Goal: Task Accomplishment & Management: Manage account settings

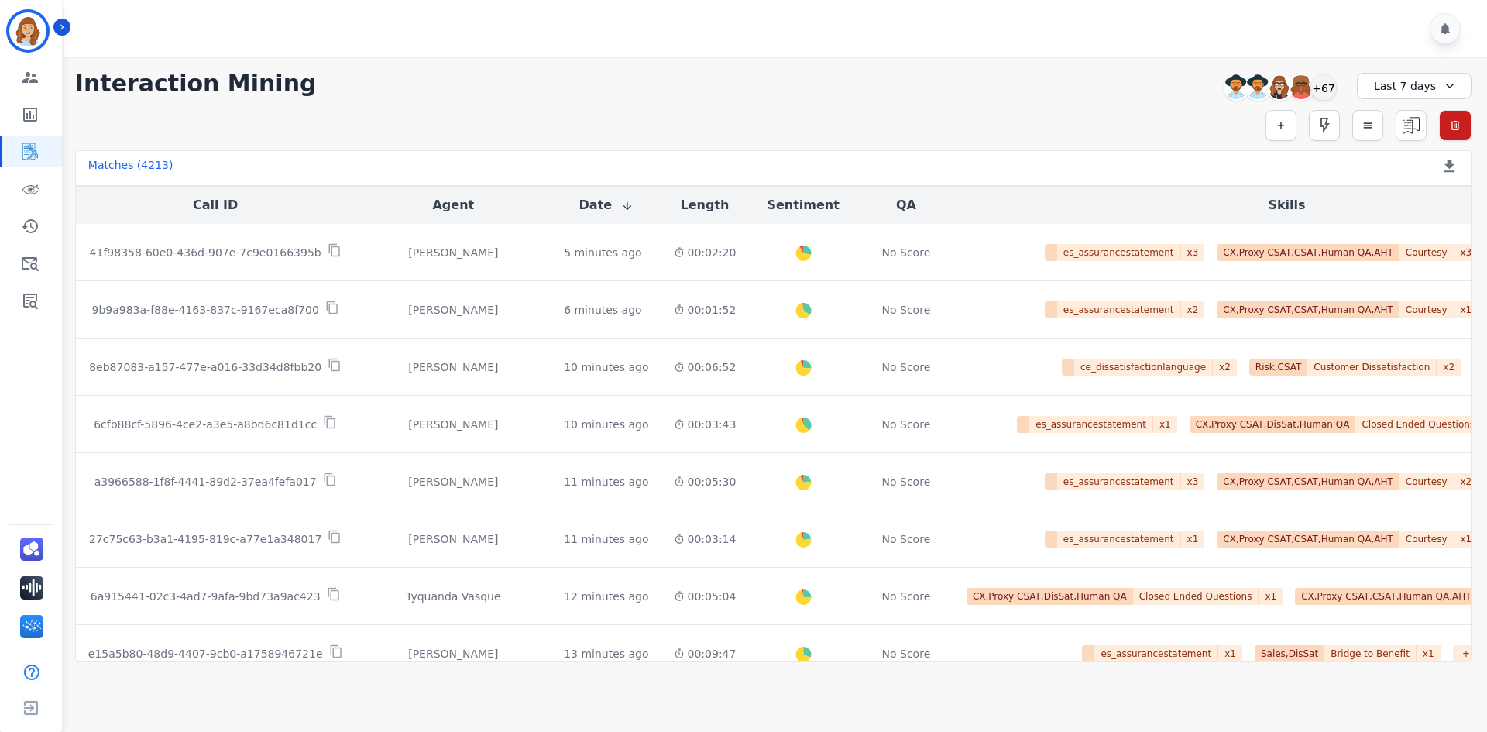
click at [52, 284] on div "Engagement Team Metrics Interaction Mining Virtual Floor Coaching History Ticke…" at bounding box center [31, 189] width 62 height 254
drag, startPoint x: 33, startPoint y: 290, endPoint x: 27, endPoint y: 283, distance: 8.8
click at [33, 290] on link "Sidebar" at bounding box center [32, 300] width 60 height 31
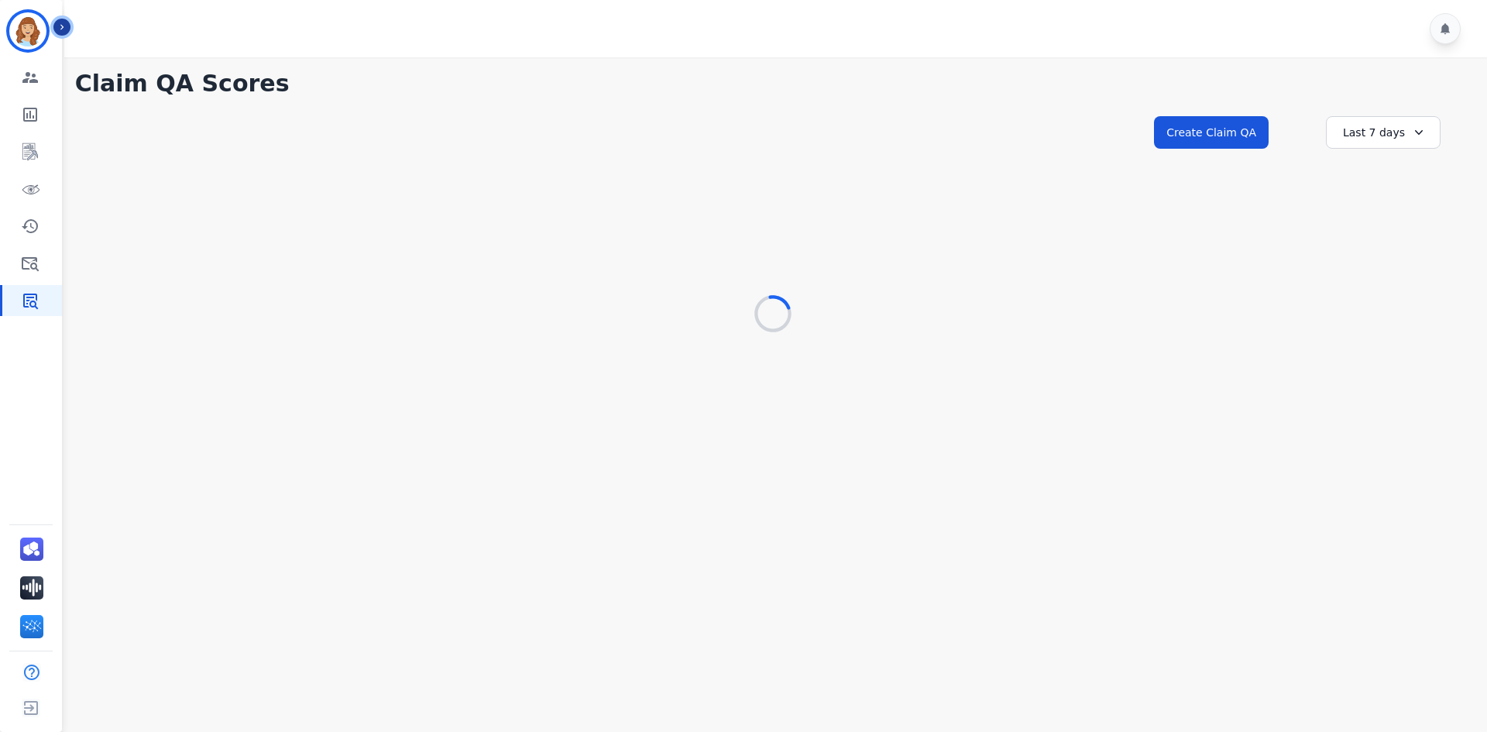
click at [58, 27] on icon "Sidebar" at bounding box center [62, 27] width 11 height 11
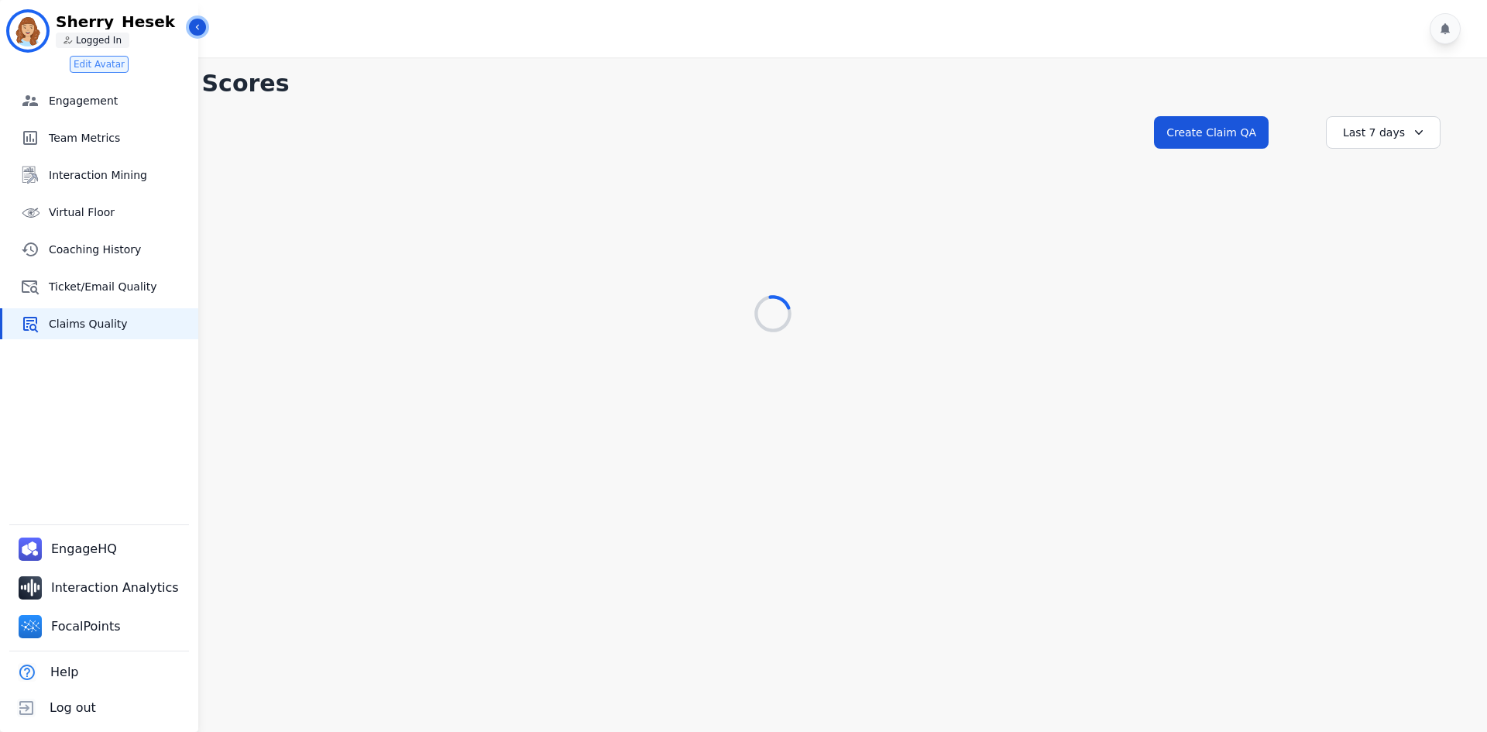
click at [206, 31] on div "**********" at bounding box center [743, 366] width 1487 height 732
click at [203, 30] on button "Icon description" at bounding box center [197, 27] width 17 height 17
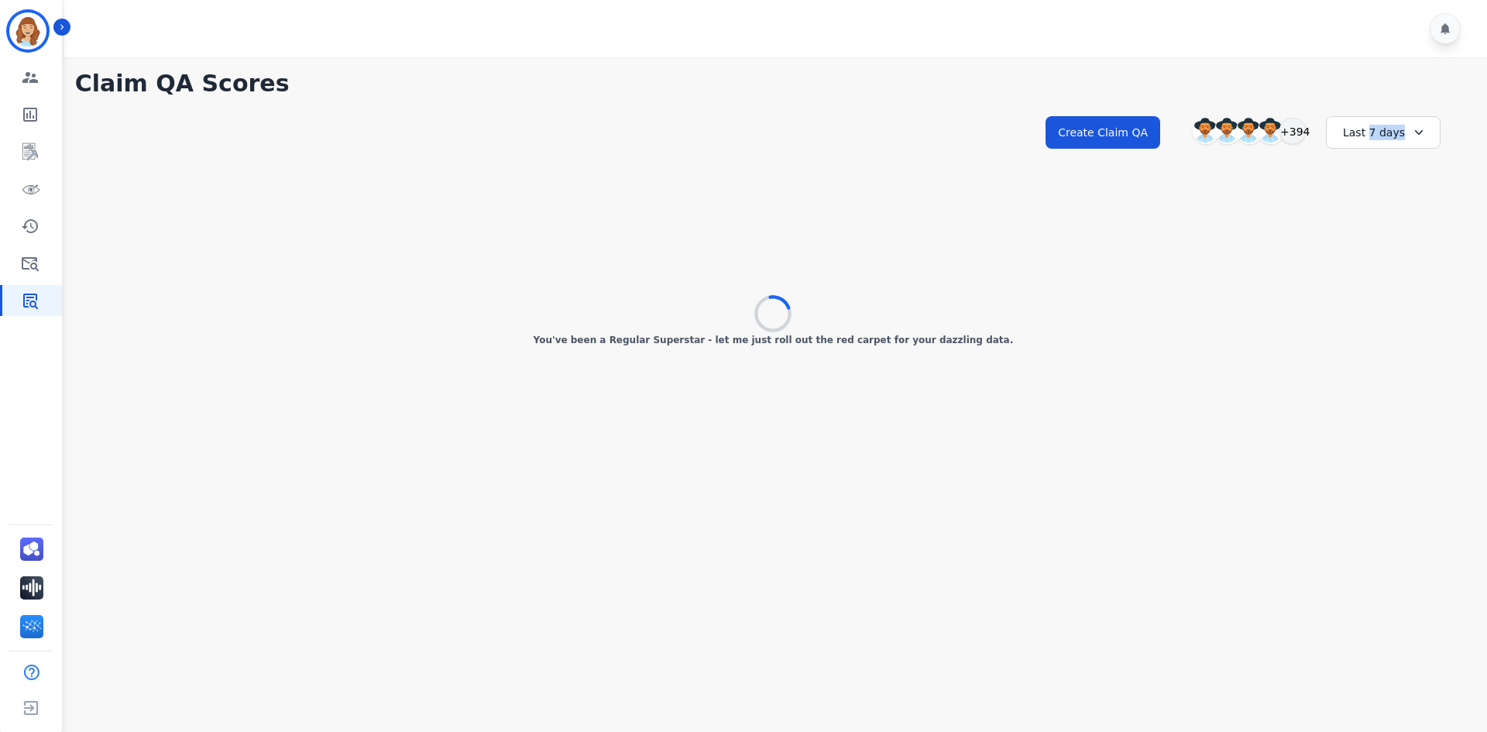
click at [1369, 136] on div "Last 7 days" at bounding box center [1383, 132] width 115 height 33
click at [1369, 135] on div "Last 7 days" at bounding box center [1383, 132] width 115 height 33
click at [1371, 122] on div "Last 7 days" at bounding box center [1383, 132] width 115 height 33
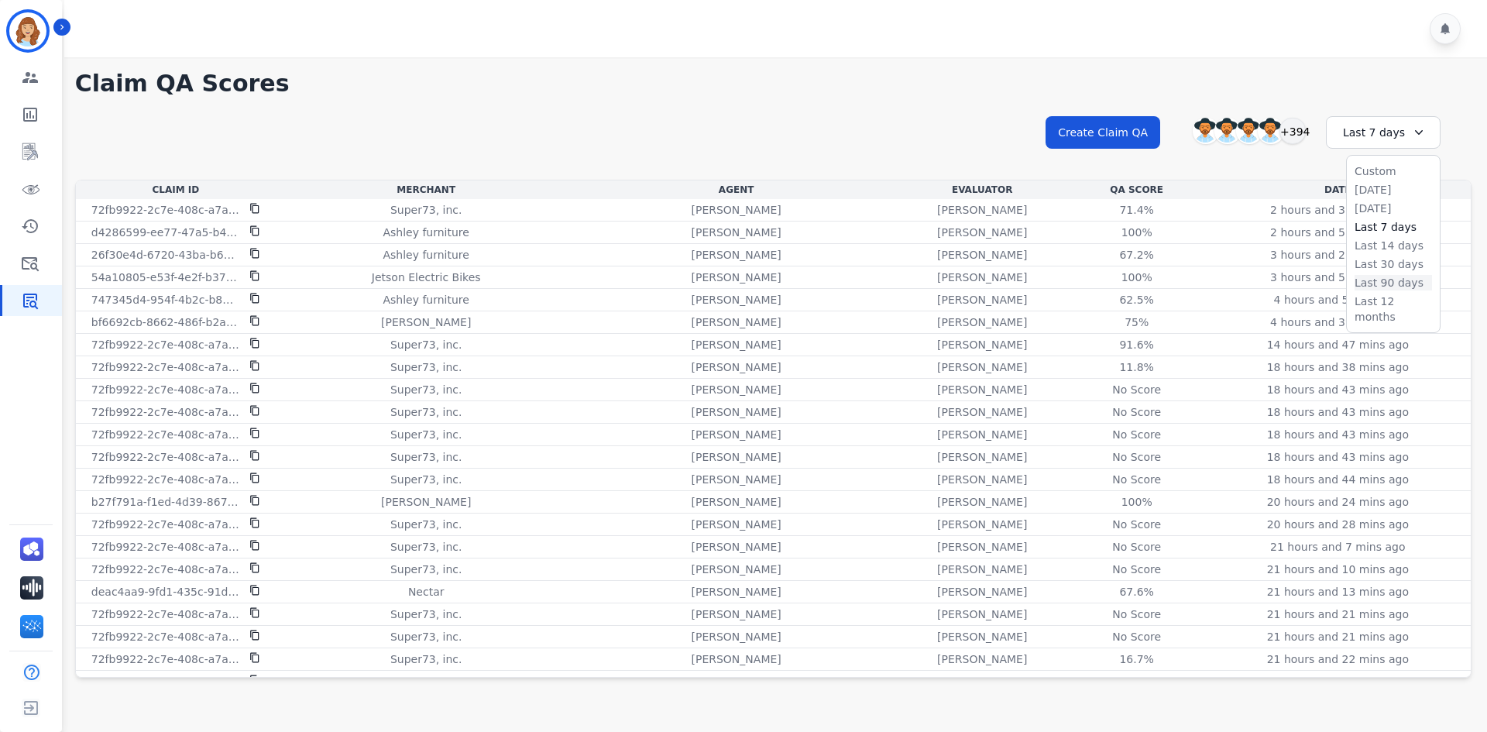
click at [1372, 288] on li "Last 90 days" at bounding box center [1392, 282] width 77 height 15
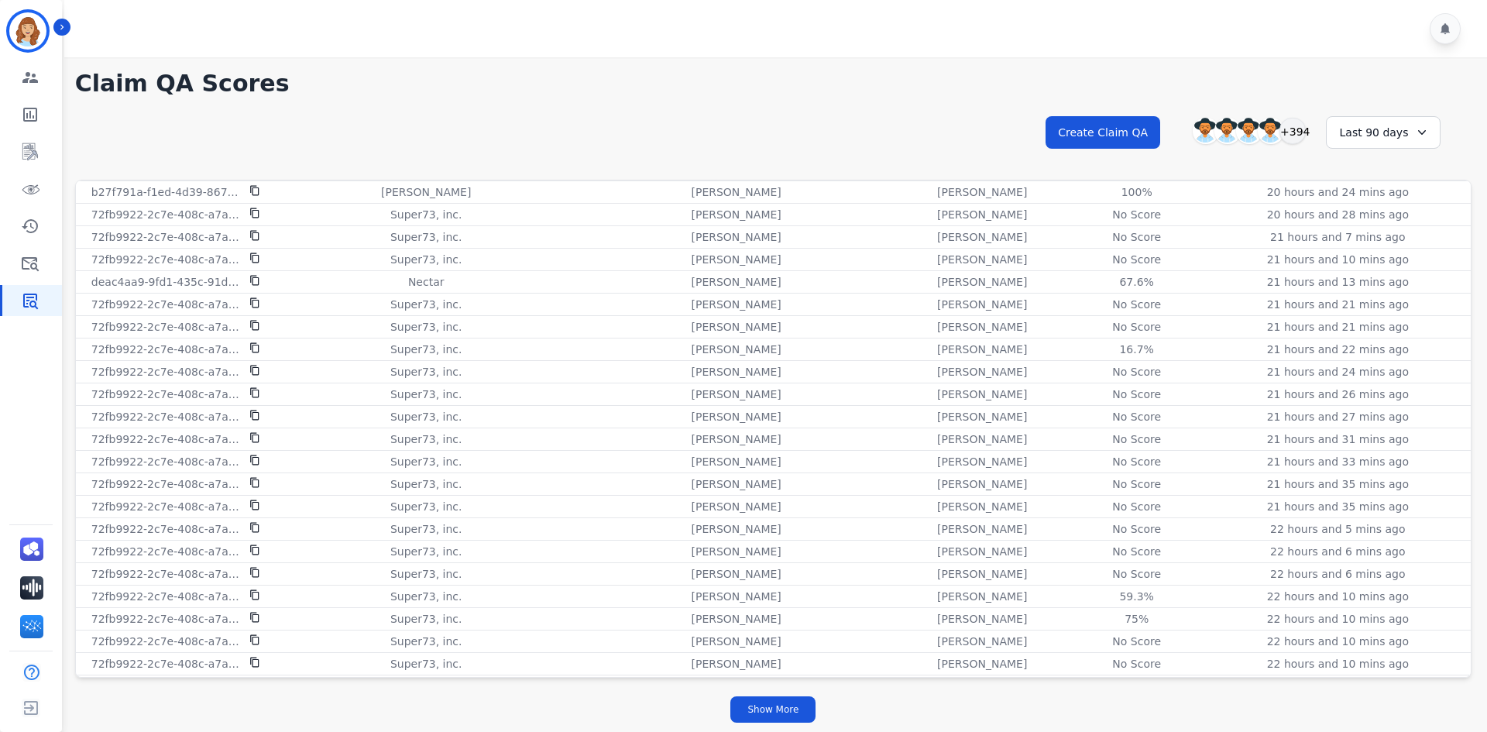
drag, startPoint x: 901, startPoint y: 74, endPoint x: 990, endPoint y: 118, distance: 99.1
click at [905, 74] on h1 "Claim QA Scores" at bounding box center [773, 84] width 1396 height 28
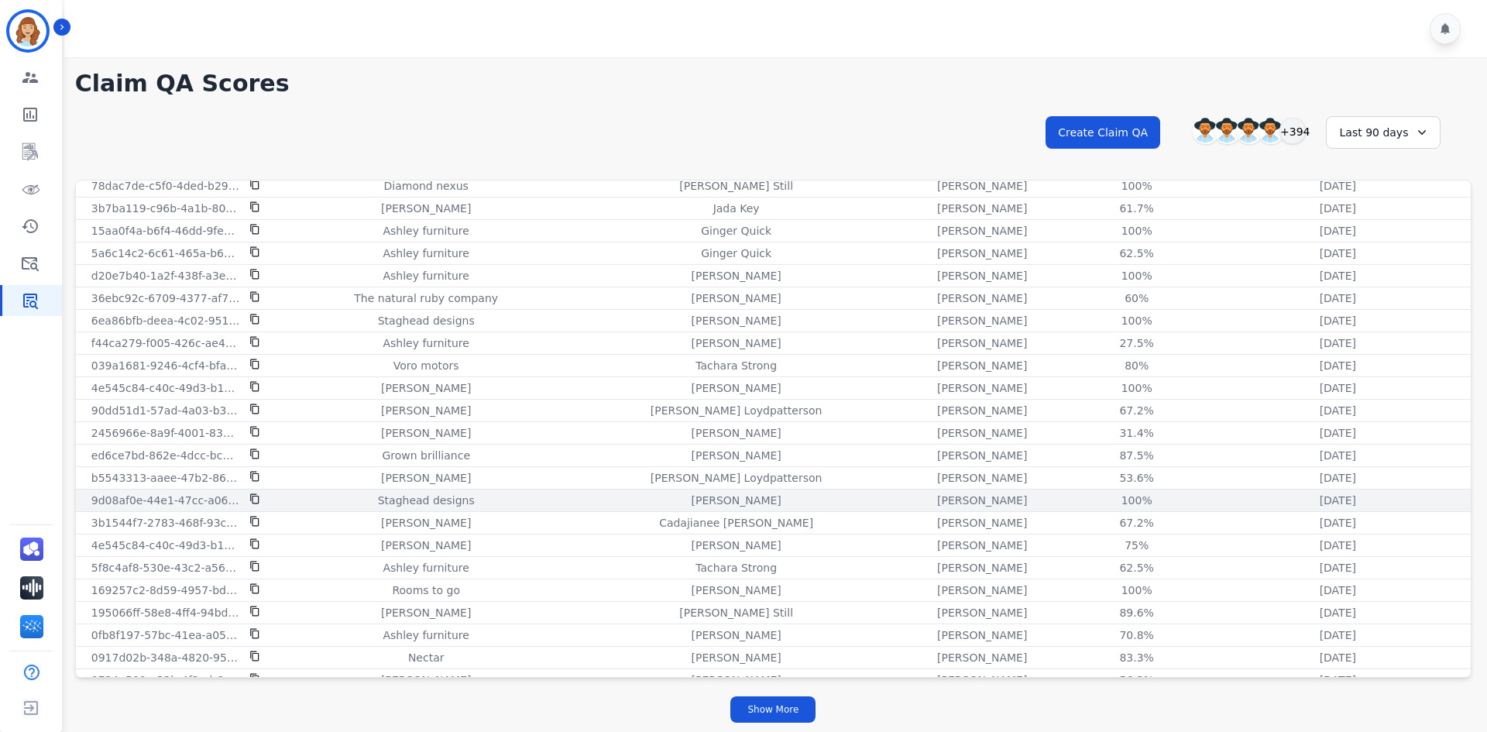
scroll to position [1774, 0]
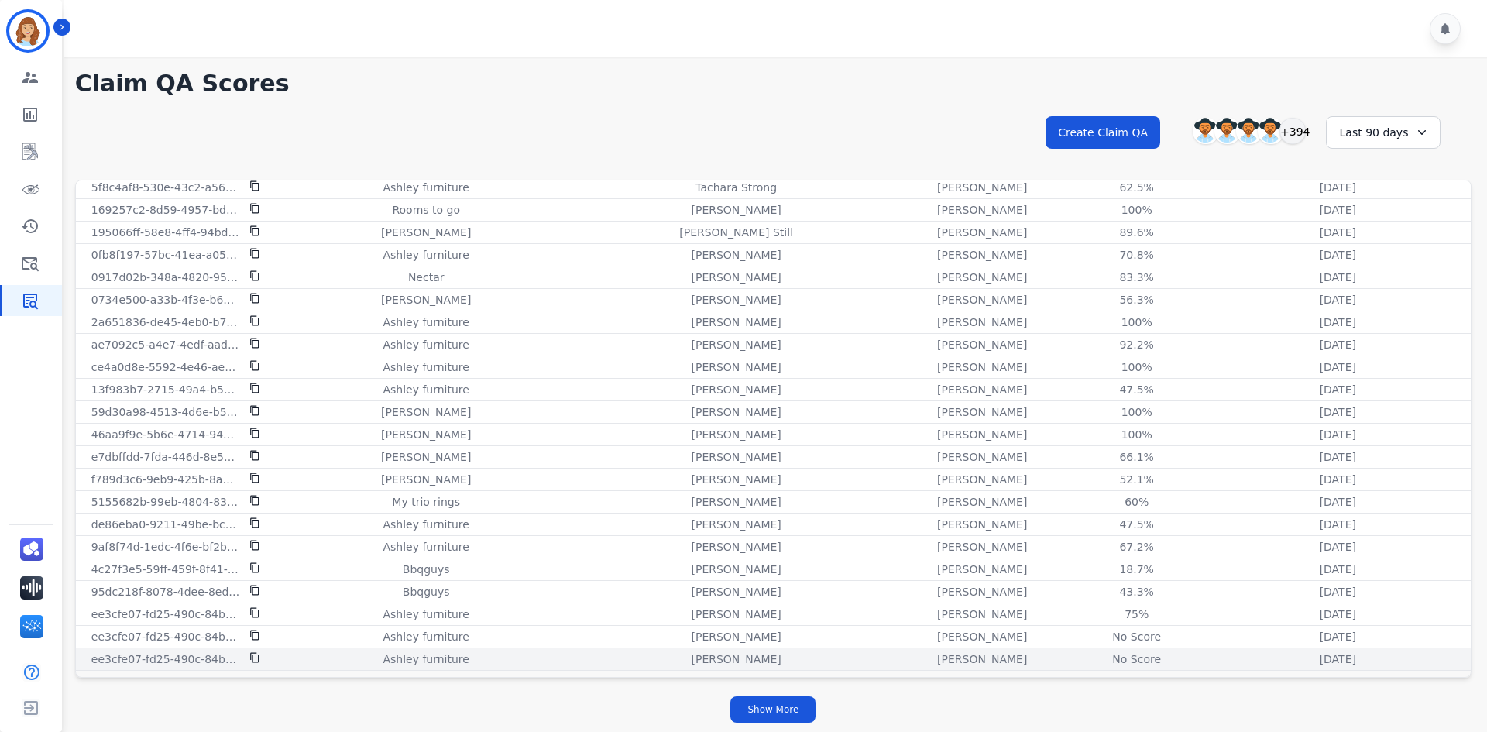
click at [937, 654] on p "[PERSON_NAME]" at bounding box center [982, 658] width 90 height 15
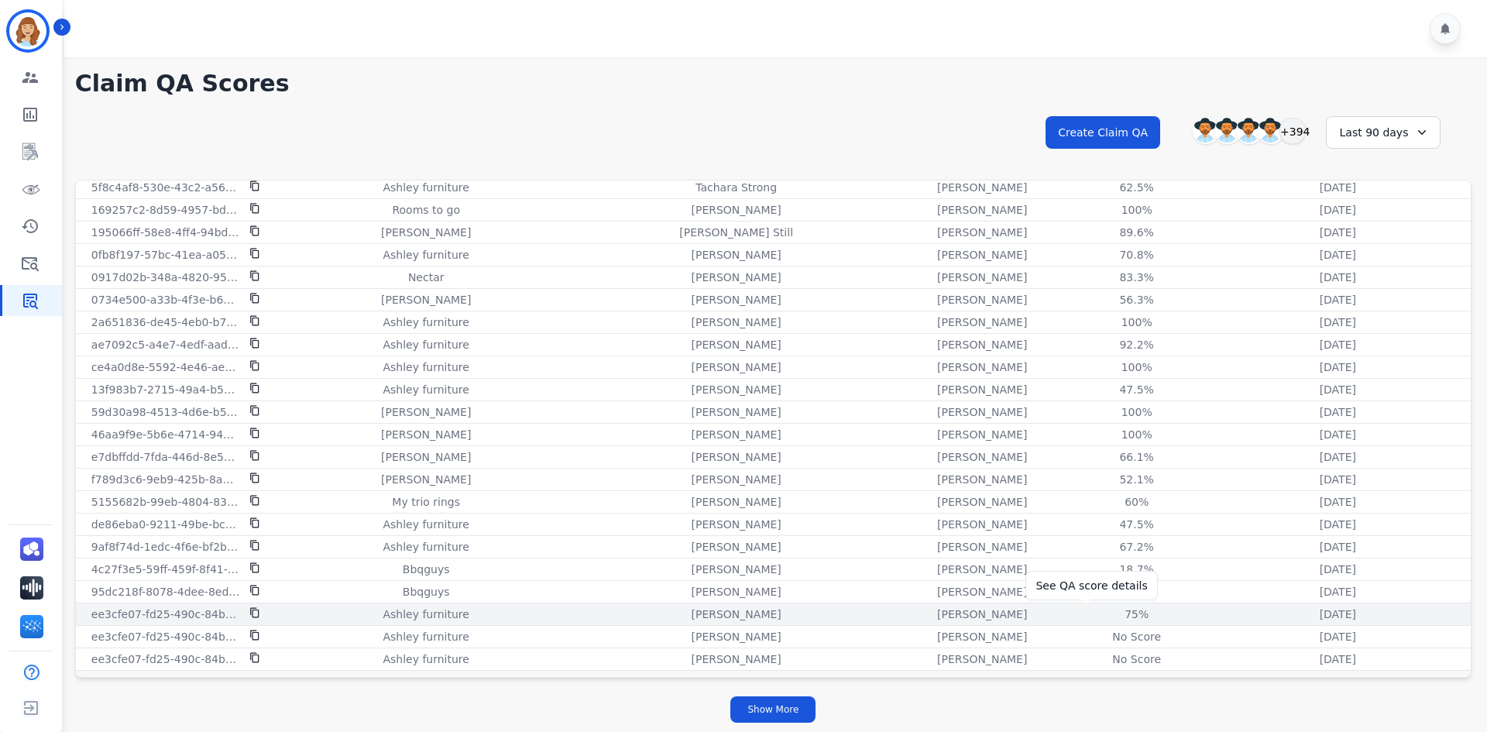
click at [1102, 616] on div "75%" at bounding box center [1137, 613] width 70 height 15
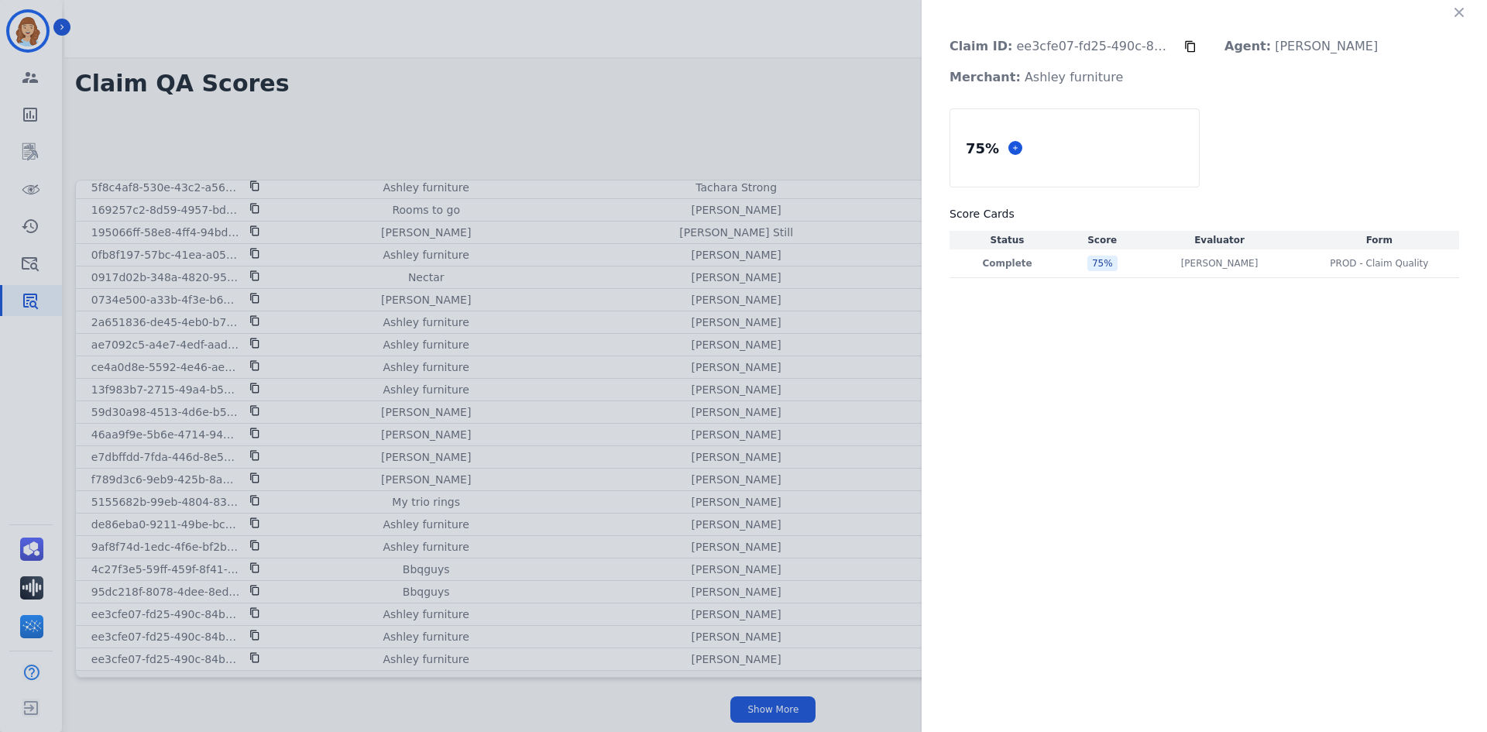
click at [727, 651] on div "Claim ID: ee3cfe07-fd25-490c-84b5-2e29d83c1983 Agent: [PERSON_NAME] Merchant: A…" at bounding box center [743, 366] width 1487 height 732
click at [858, 609] on div "Claim ID: ee3cfe07-fd25-490c-84b5-2e29d83c1983 Agent: [PERSON_NAME] Merchant: A…" at bounding box center [743, 366] width 1487 height 732
click at [1095, 268] on div "75 %" at bounding box center [1102, 263] width 30 height 15
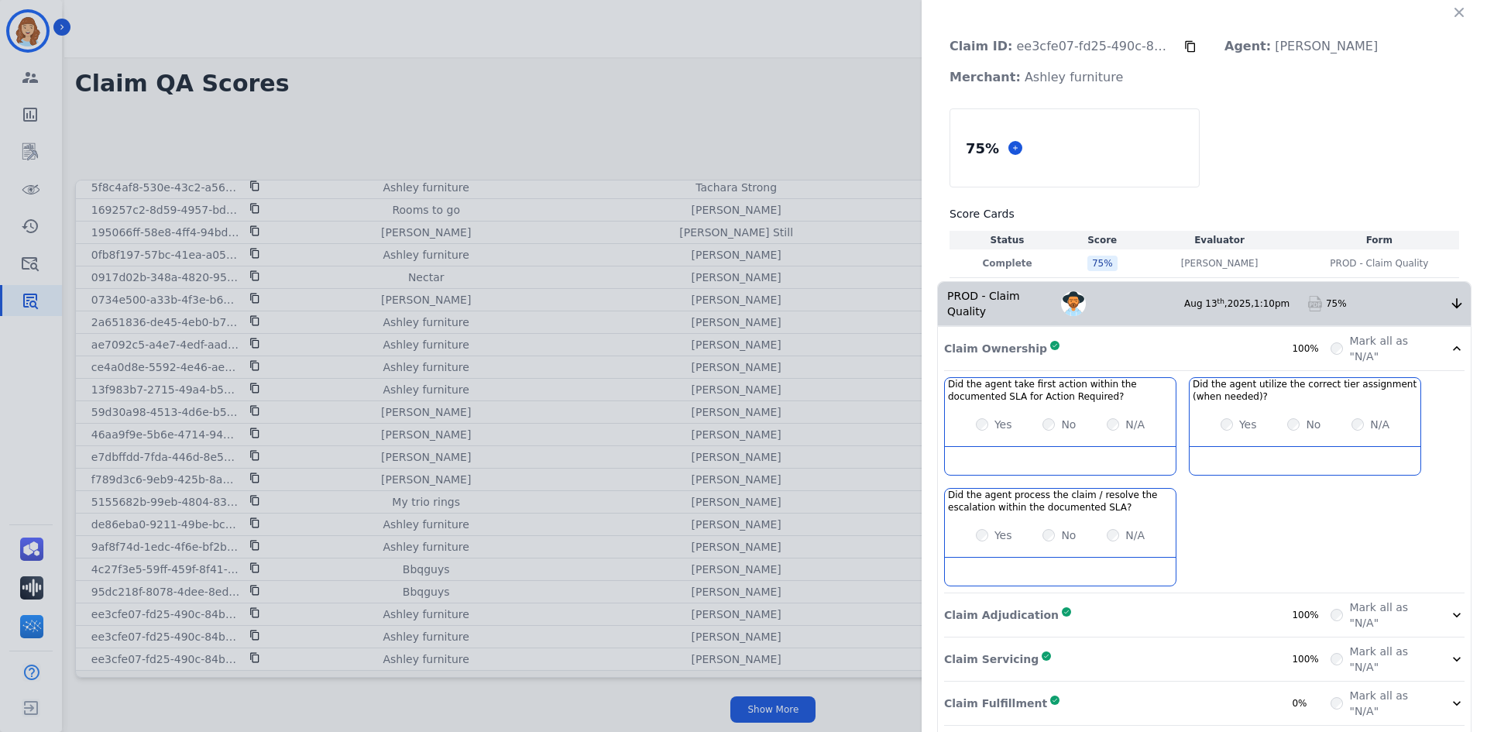
click at [1310, 302] on img at bounding box center [1314, 303] width 15 height 15
click at [1317, 303] on img at bounding box center [1314, 303] width 15 height 15
click at [1454, 12] on icon "button" at bounding box center [1458, 12] width 9 height 9
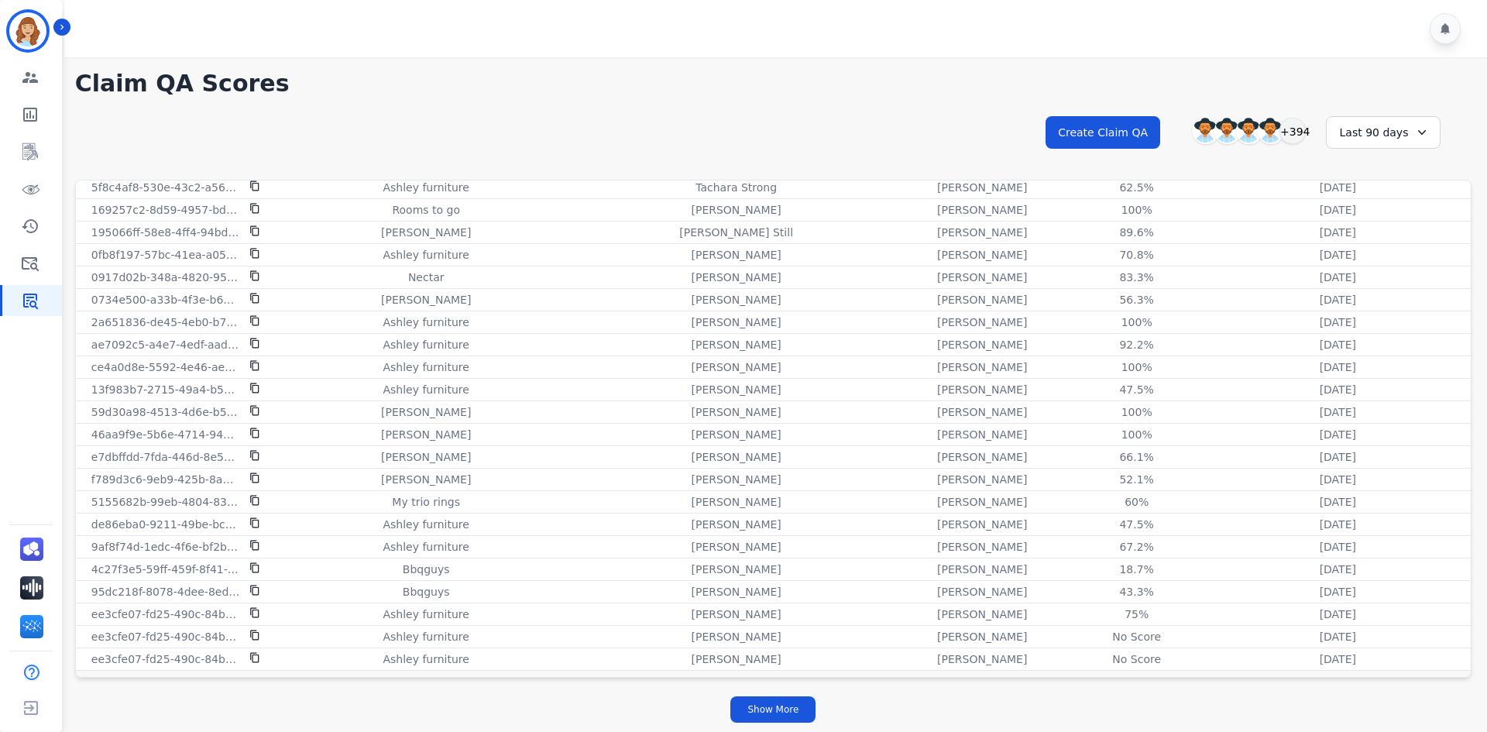
click at [706, 125] on div "**********" at bounding box center [773, 146] width 1396 height 67
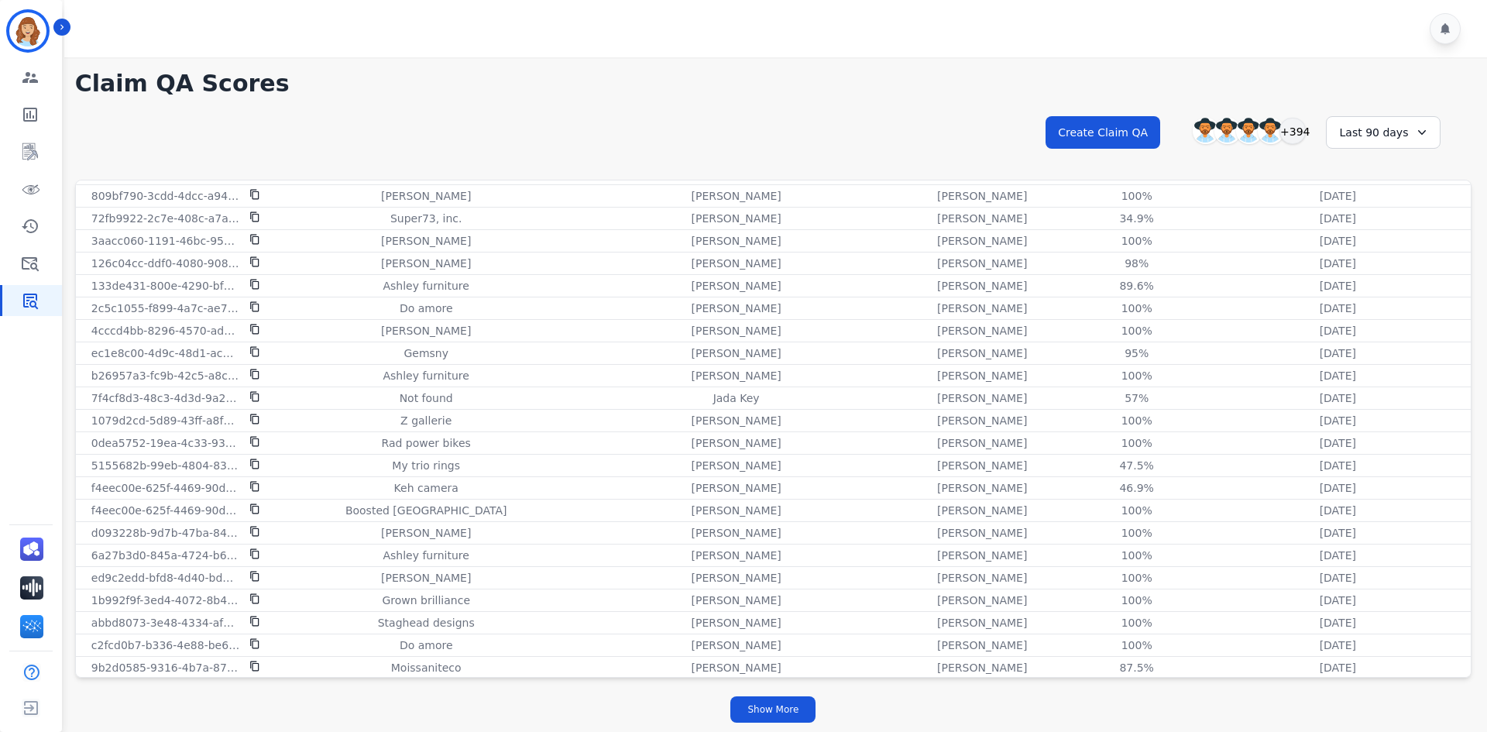
scroll to position [303, 0]
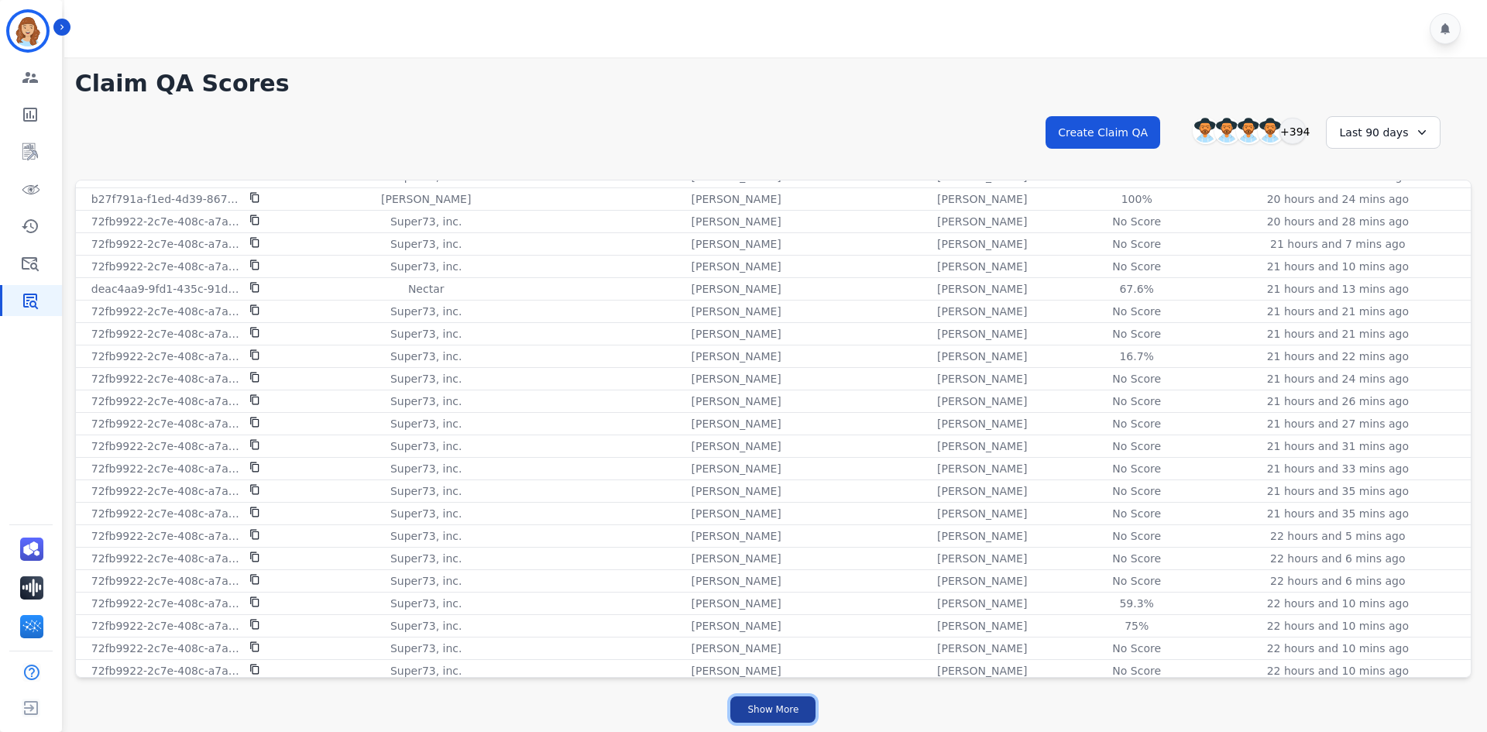
click at [777, 699] on button "Show More" at bounding box center [772, 709] width 85 height 26
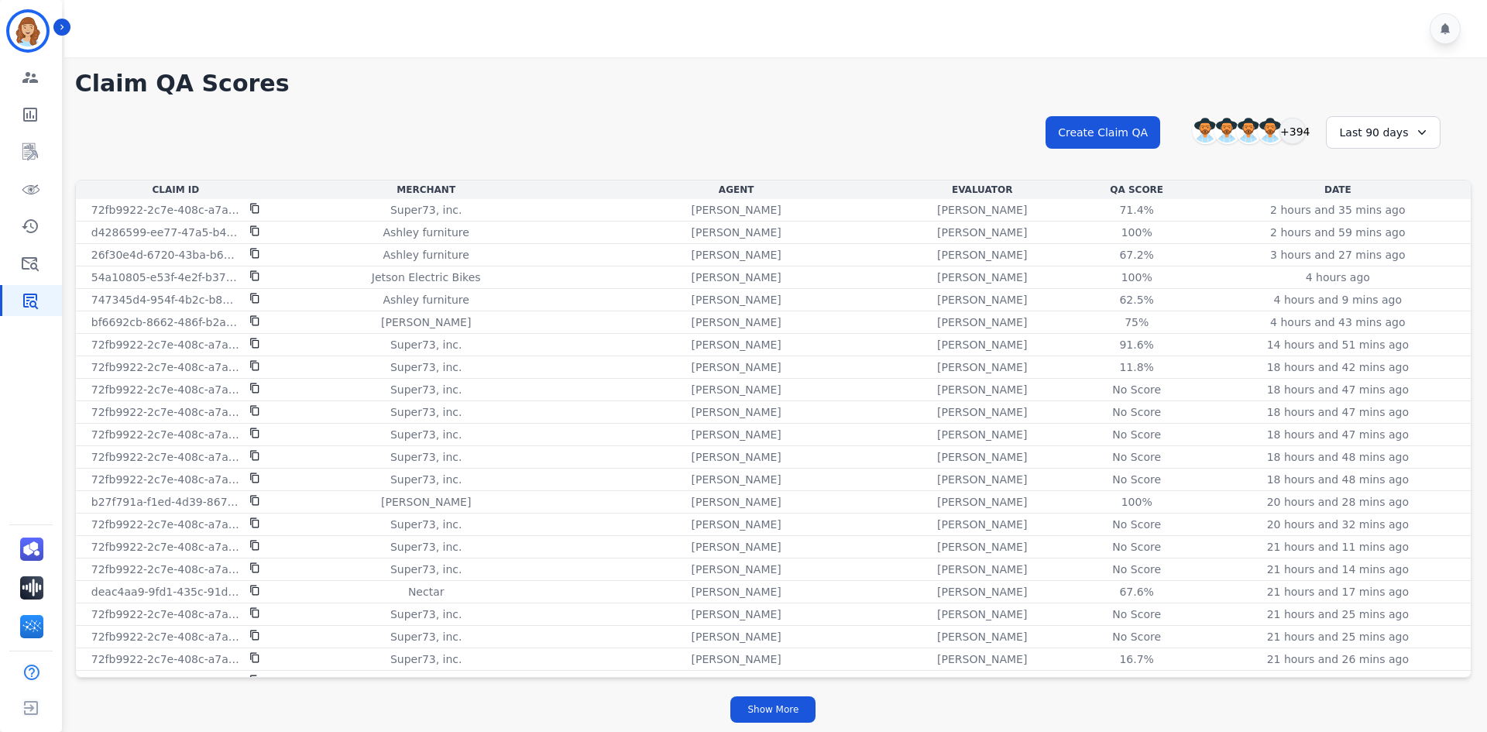
click at [860, 109] on div "**********" at bounding box center [773, 394] width 1427 height 675
click at [944, 130] on div "**********" at bounding box center [773, 146] width 1396 height 67
click at [774, 700] on button "Show More" at bounding box center [772, 709] width 85 height 26
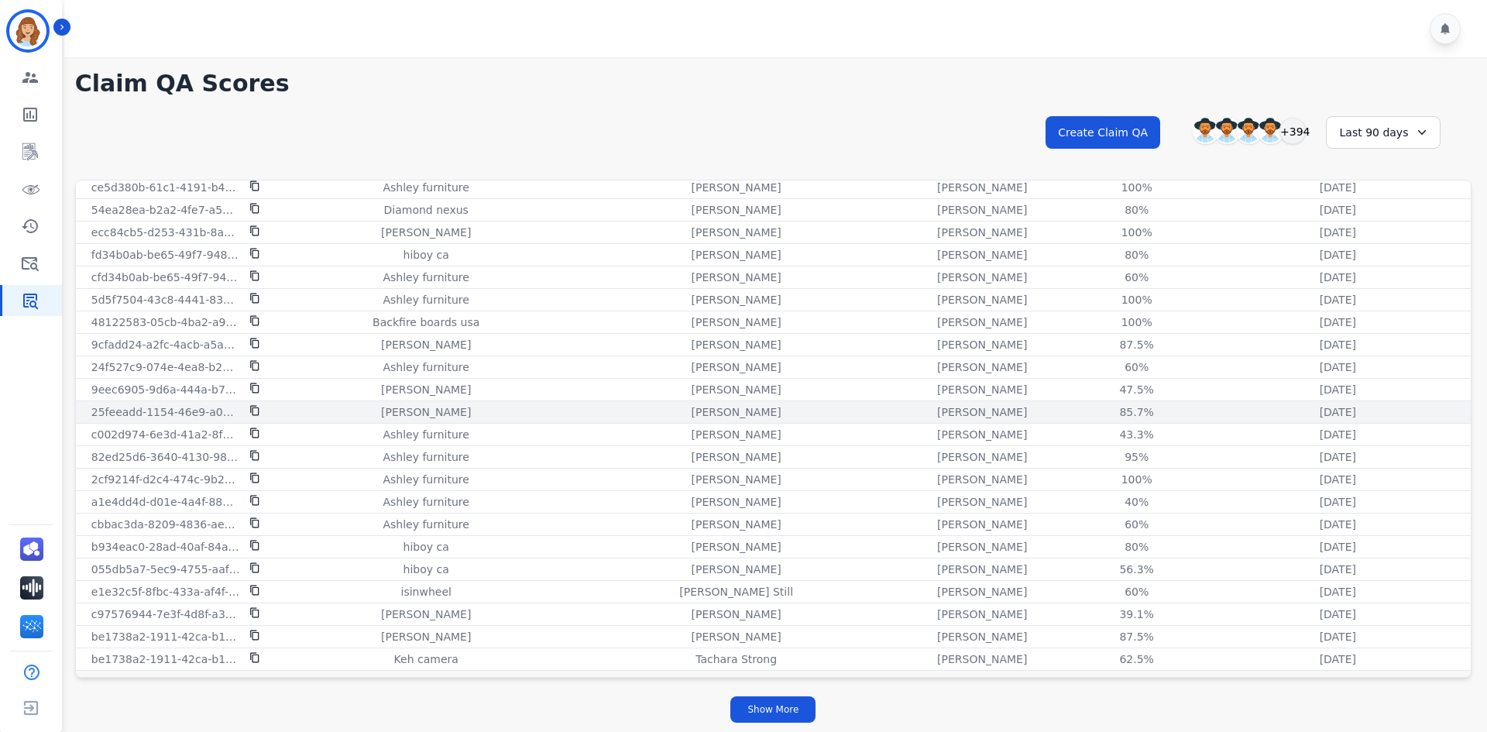
scroll to position [5036, 0]
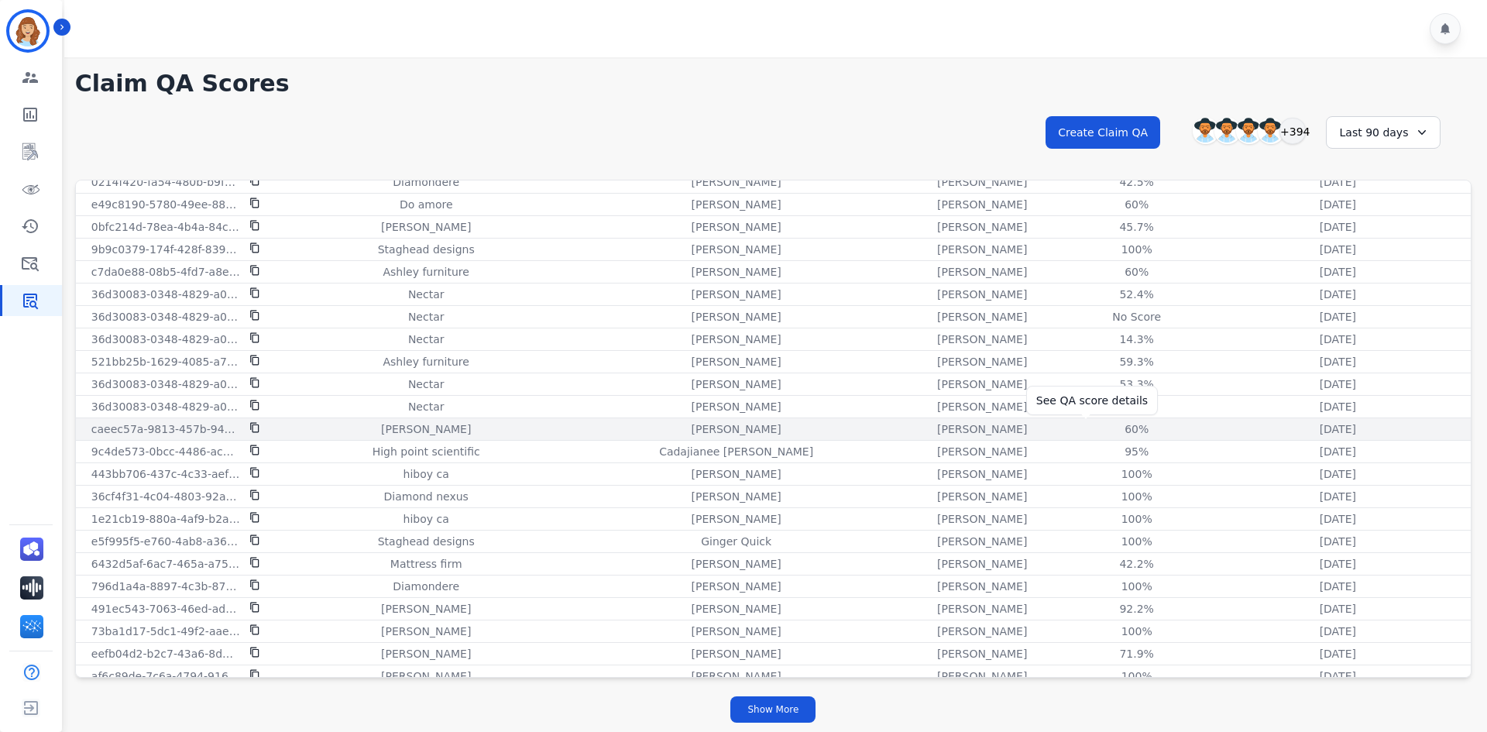
click at [1102, 431] on div "60%" at bounding box center [1137, 428] width 70 height 15
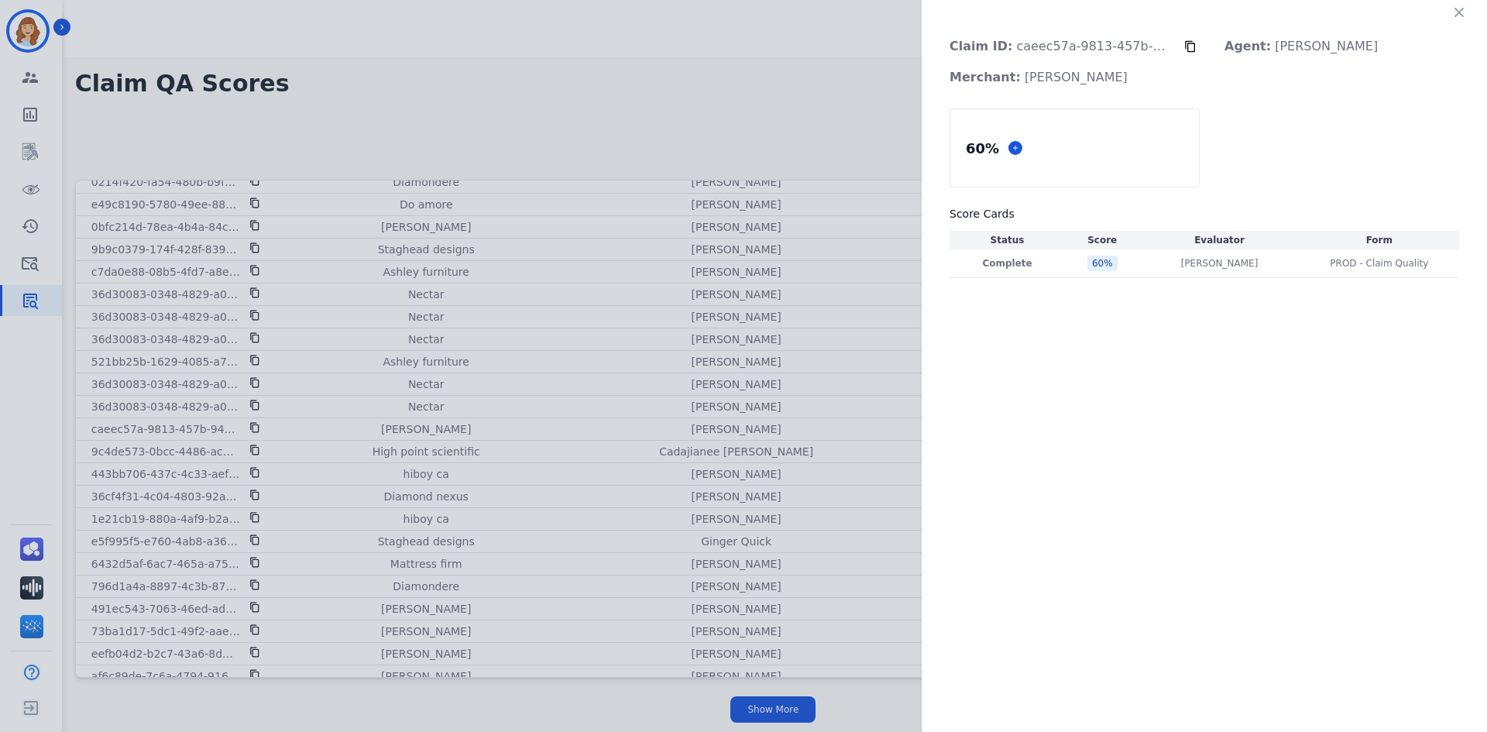
click at [799, 107] on div "Claim ID: caeec57a-9813-457b-947f-1546fdbd0865 Agent: [PERSON_NAME] Merchant: […" at bounding box center [743, 366] width 1487 height 732
click at [1192, 266] on p "[PERSON_NAME]" at bounding box center [1219, 263] width 77 height 12
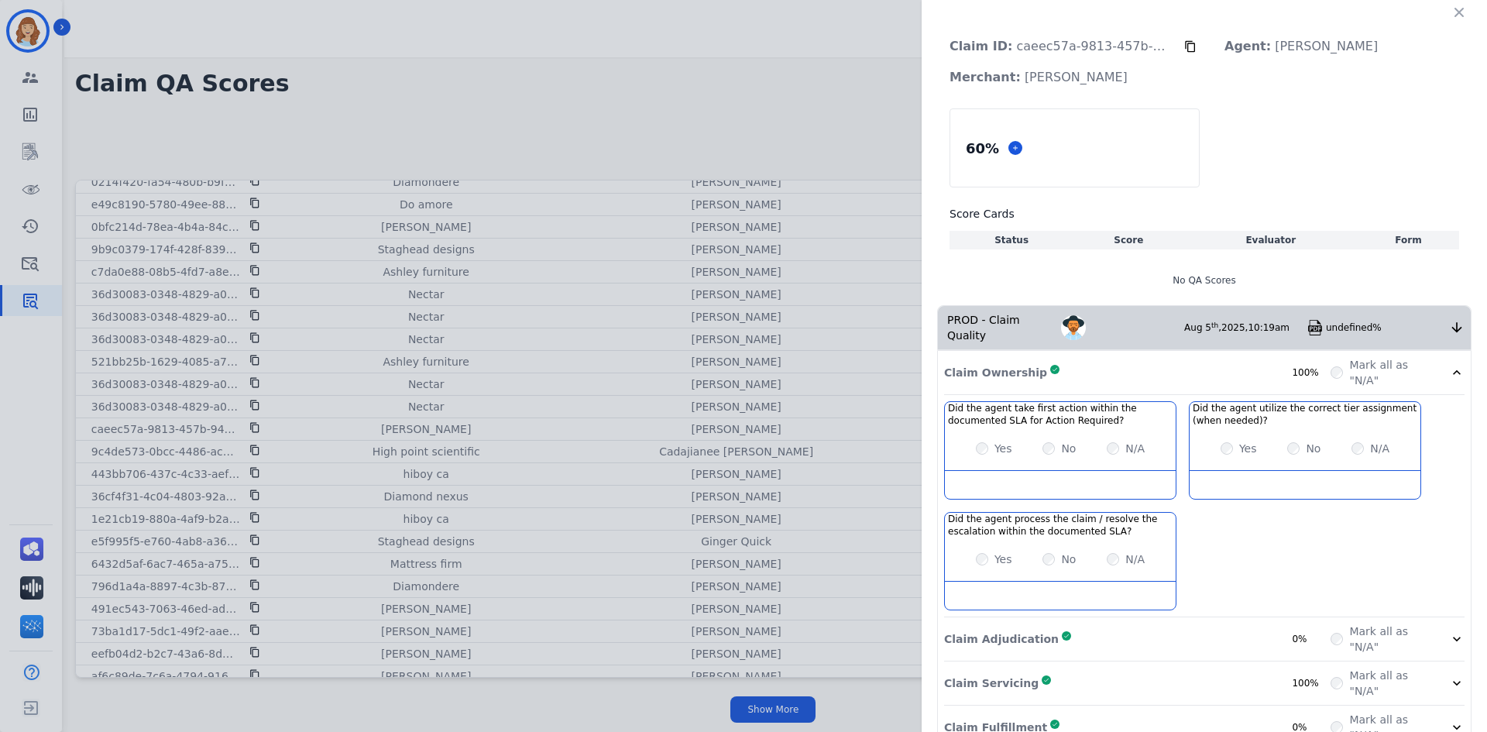
click at [771, 103] on div "Claim ID: caeec57a-9813-457b-947f-1546fdbd0865 Agent: [PERSON_NAME] Merchant: […" at bounding box center [743, 366] width 1487 height 732
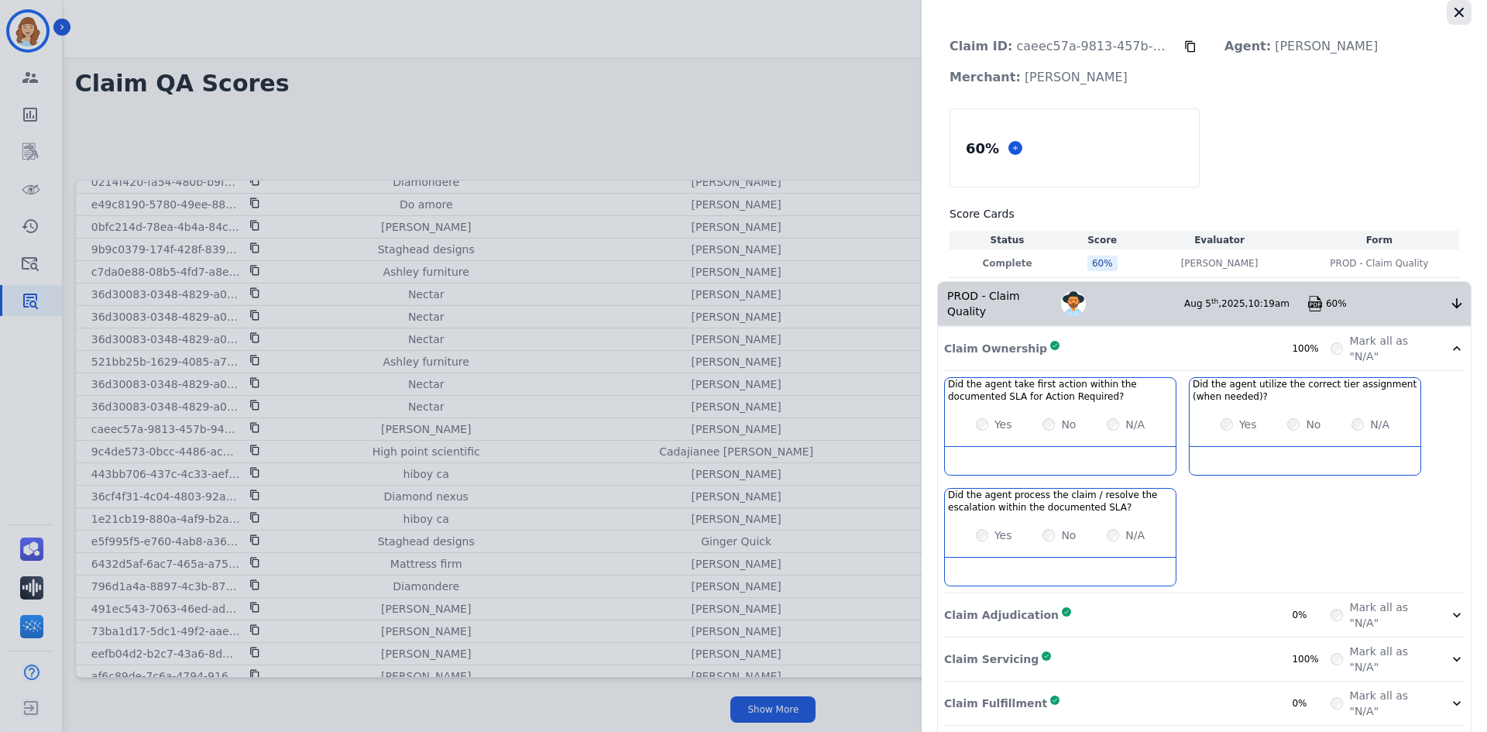
click at [1462, 9] on button "button" at bounding box center [1459, 12] width 25 height 25
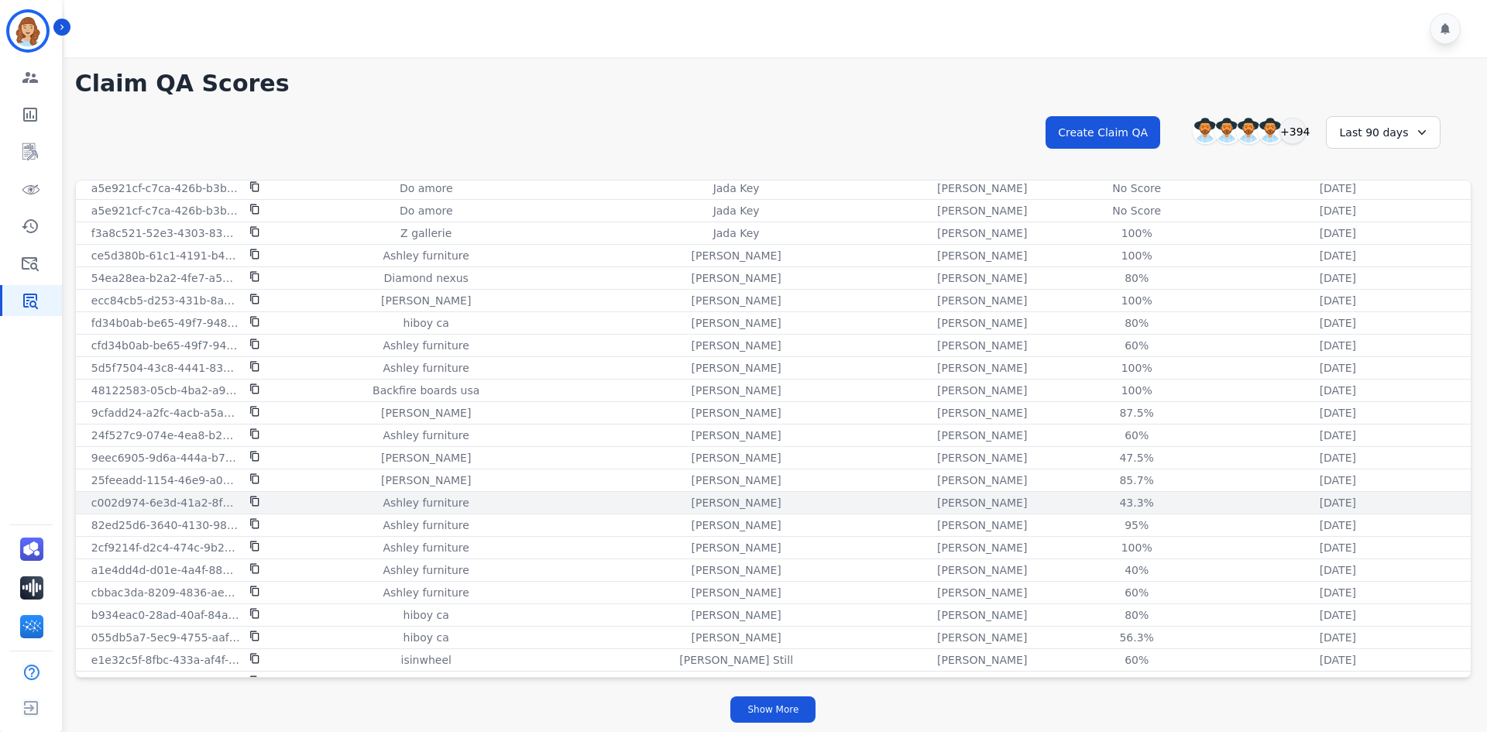
scroll to position [6266, 0]
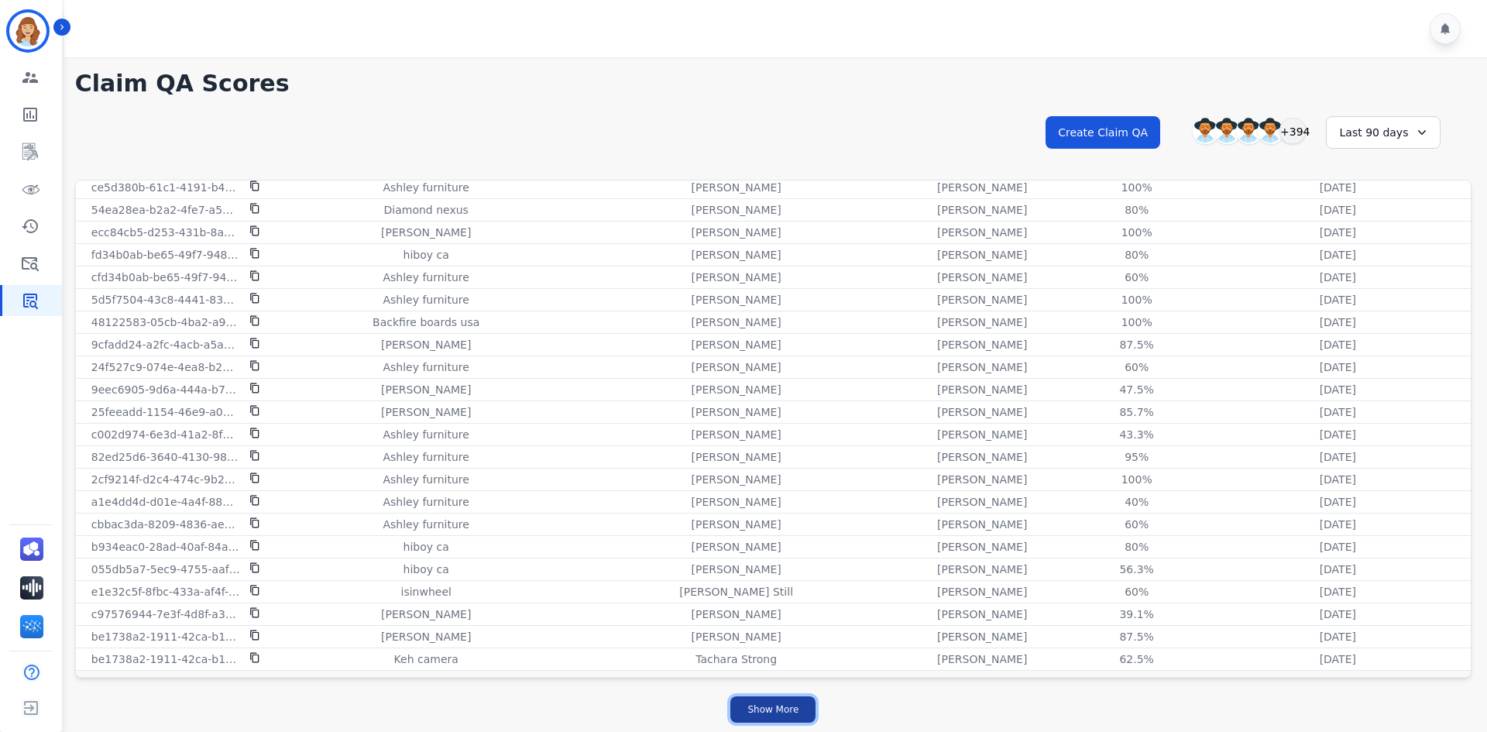
drag, startPoint x: 786, startPoint y: 706, endPoint x: 756, endPoint y: 702, distance: 30.6
click at [786, 707] on button "Show More" at bounding box center [772, 709] width 85 height 26
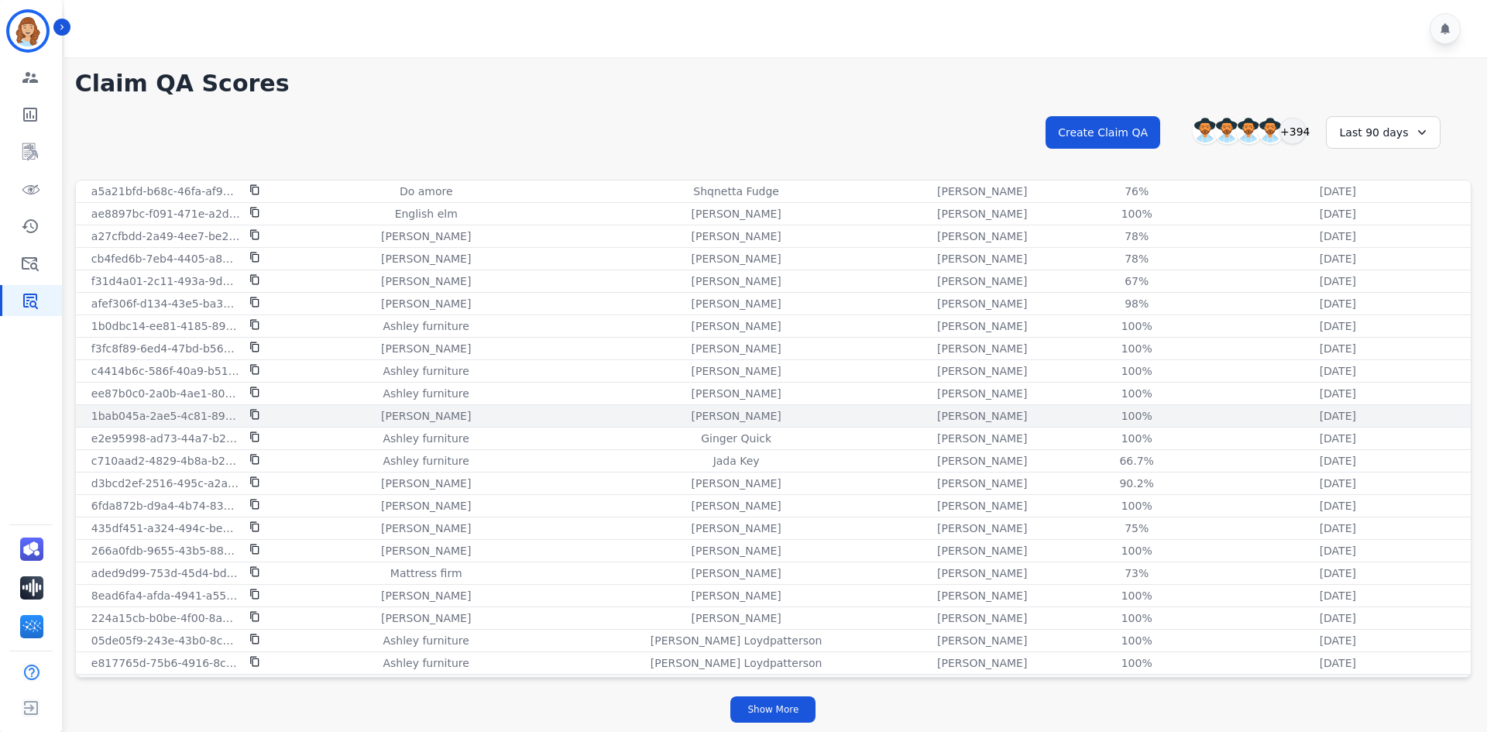
scroll to position [8512, 0]
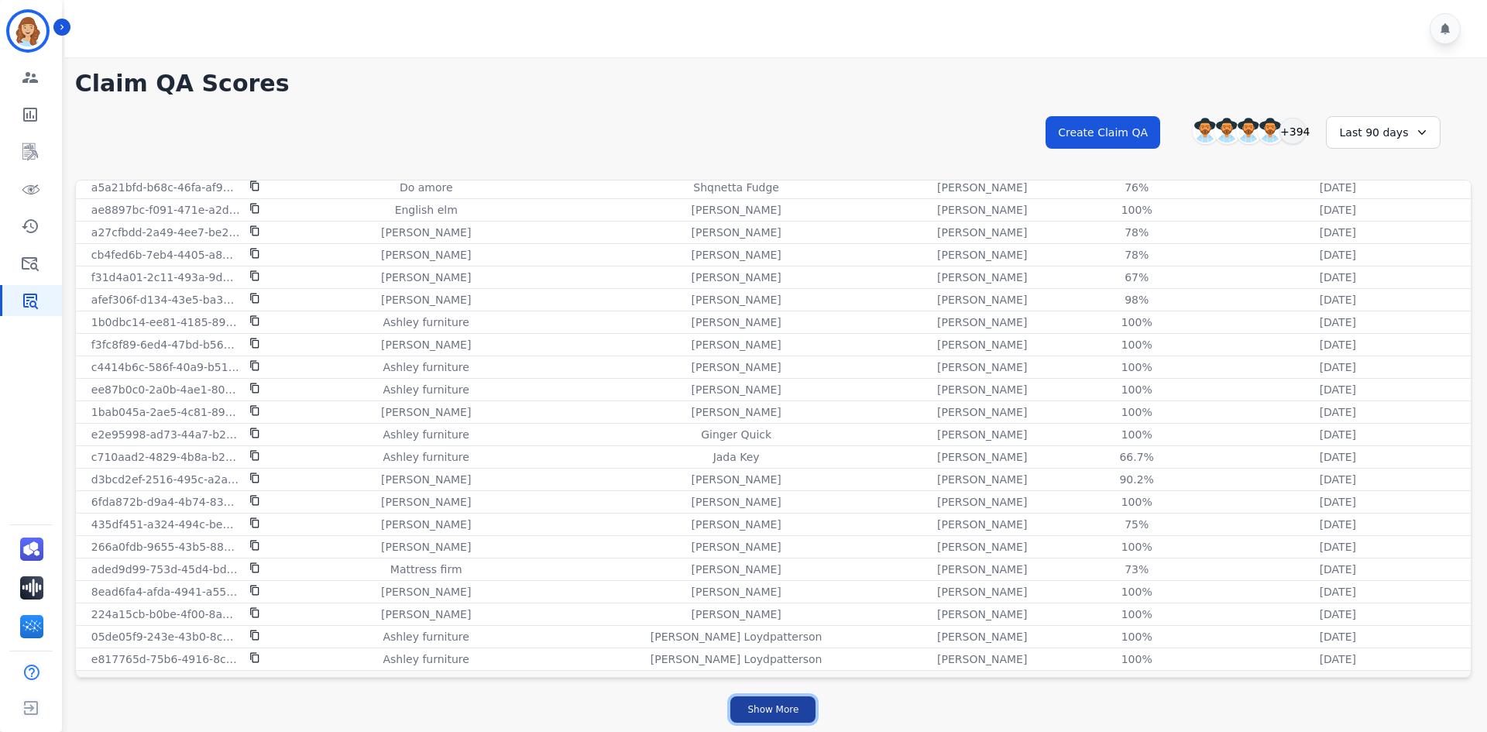
click at [736, 708] on button "Show More" at bounding box center [772, 709] width 85 height 26
click at [1364, 126] on div "Last 90 days" at bounding box center [1383, 132] width 115 height 33
click at [1382, 173] on li "Custom" at bounding box center [1392, 170] width 77 height 15
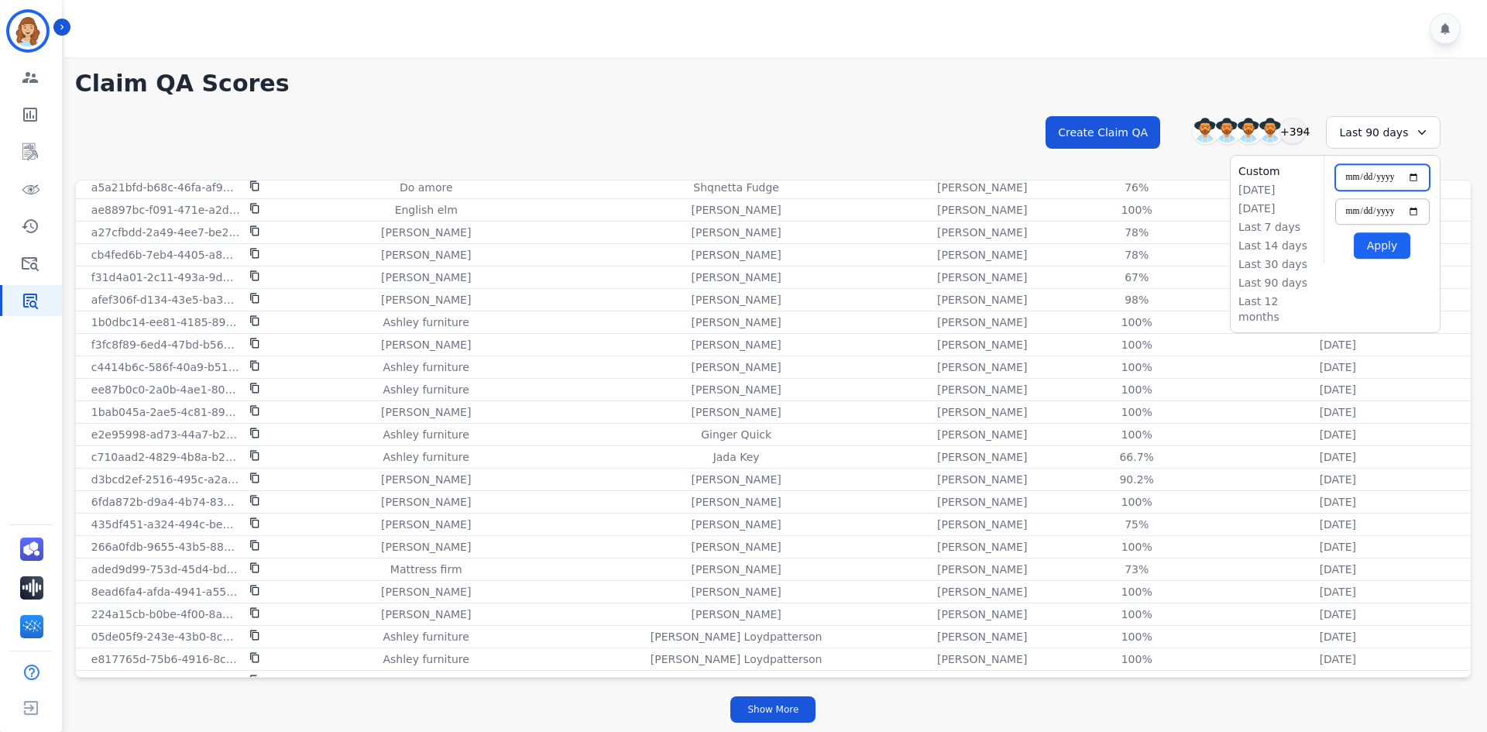
click at [1419, 172] on input "**********" at bounding box center [1382, 177] width 94 height 26
type input "**********"
click at [1377, 246] on button "Apply" at bounding box center [1382, 245] width 57 height 26
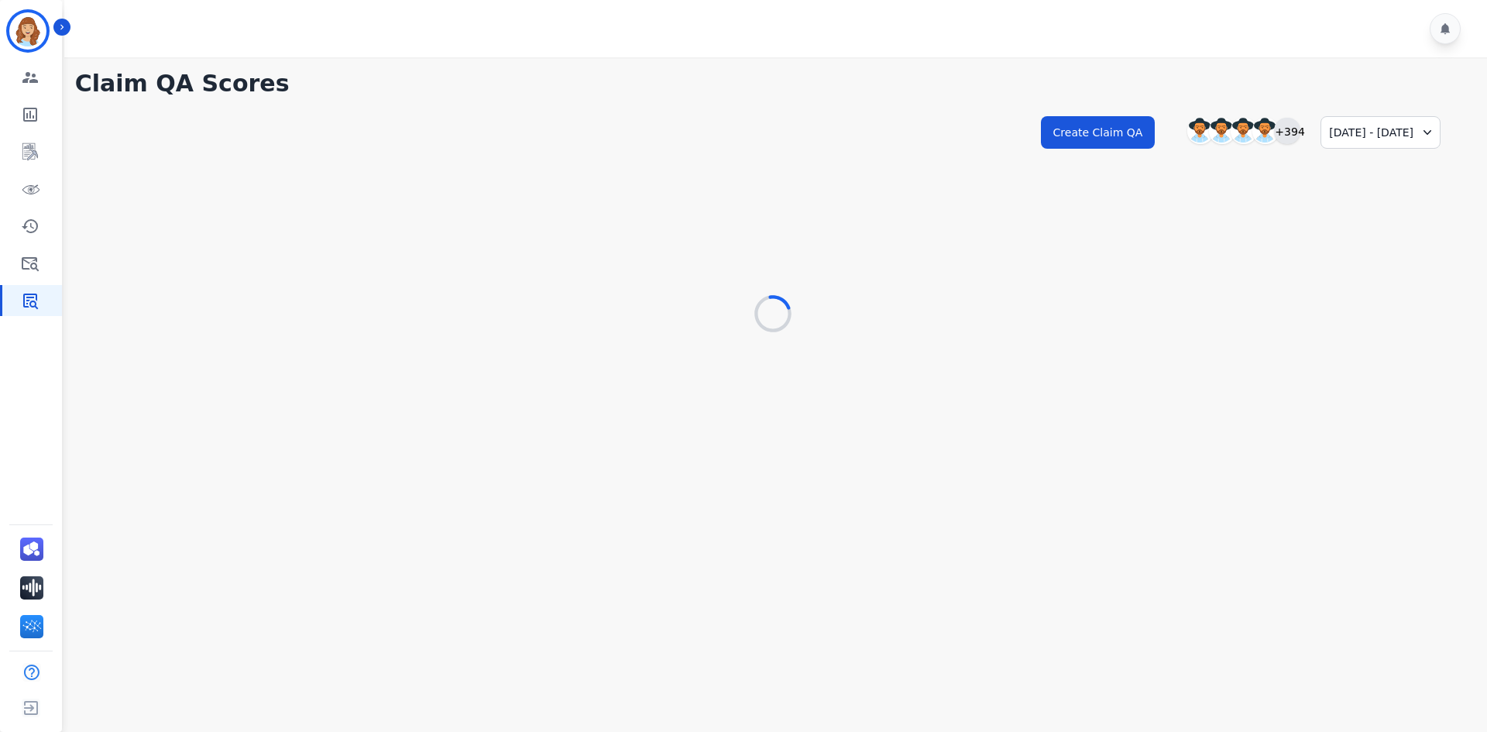
click at [1274, 139] on div "+394" at bounding box center [1287, 131] width 26 height 26
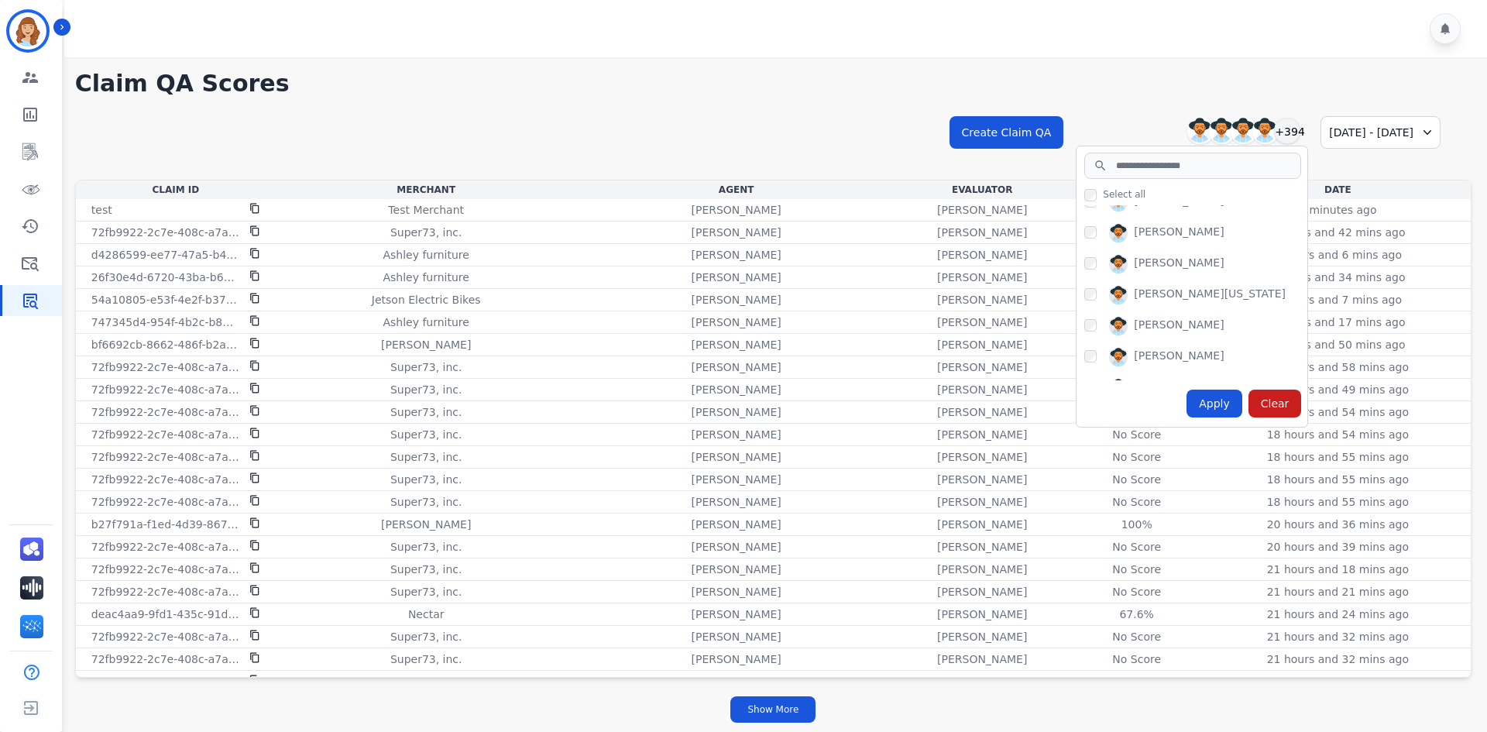
scroll to position [387, 0]
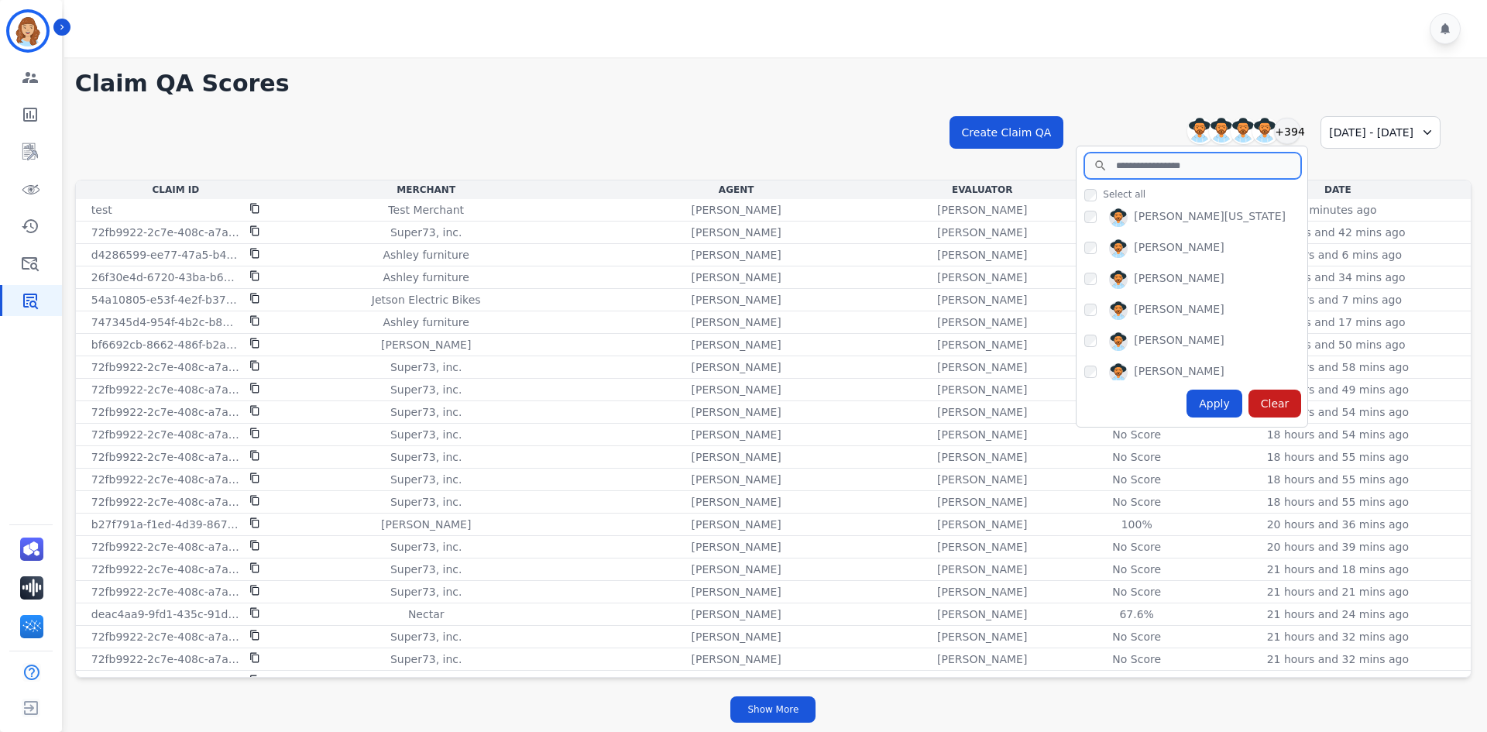
click at [1098, 171] on input "search" at bounding box center [1192, 166] width 217 height 26
type input "******"
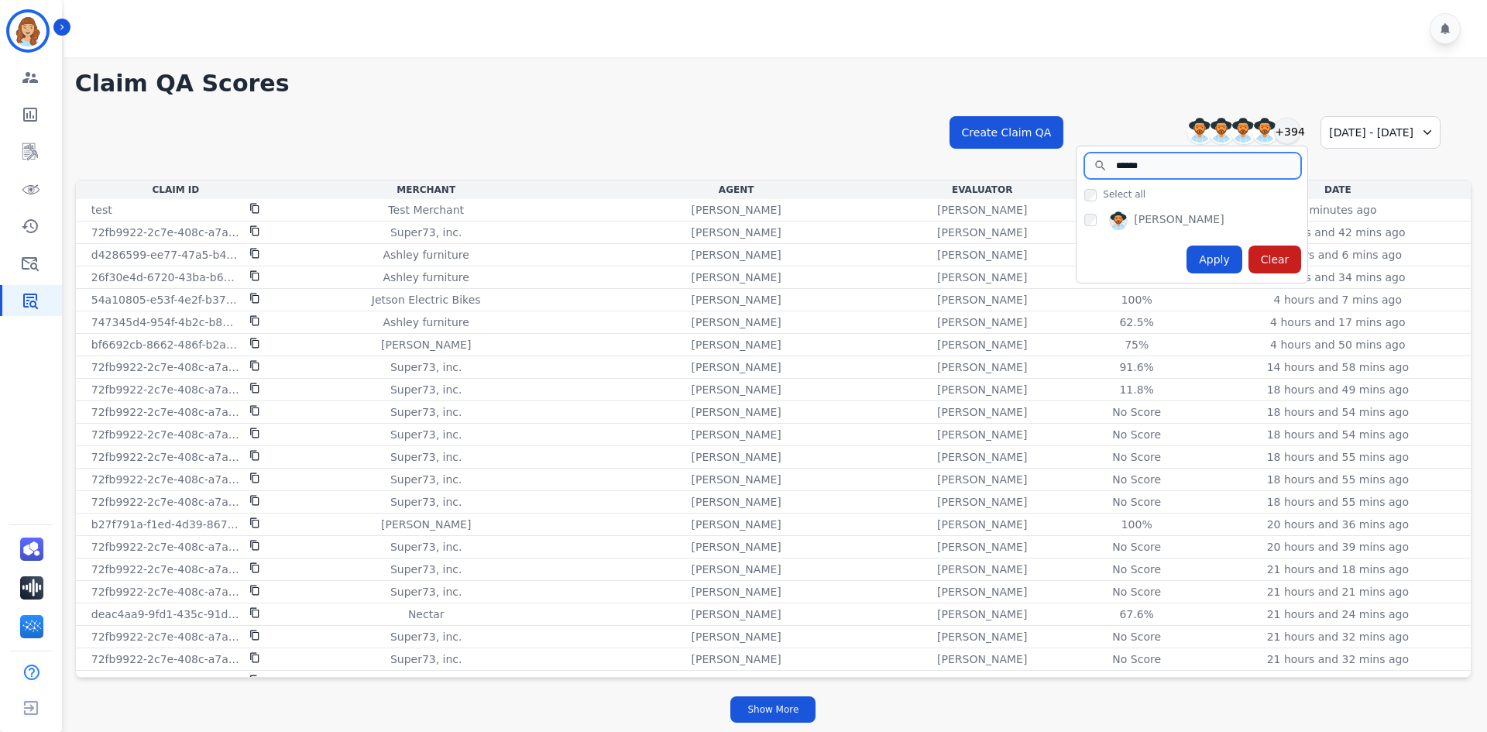
scroll to position [0, 0]
click at [1084, 216] on div "[PERSON_NAME]" at bounding box center [1195, 223] width 223 height 25
click at [1186, 255] on div "Apply" at bounding box center [1214, 259] width 56 height 28
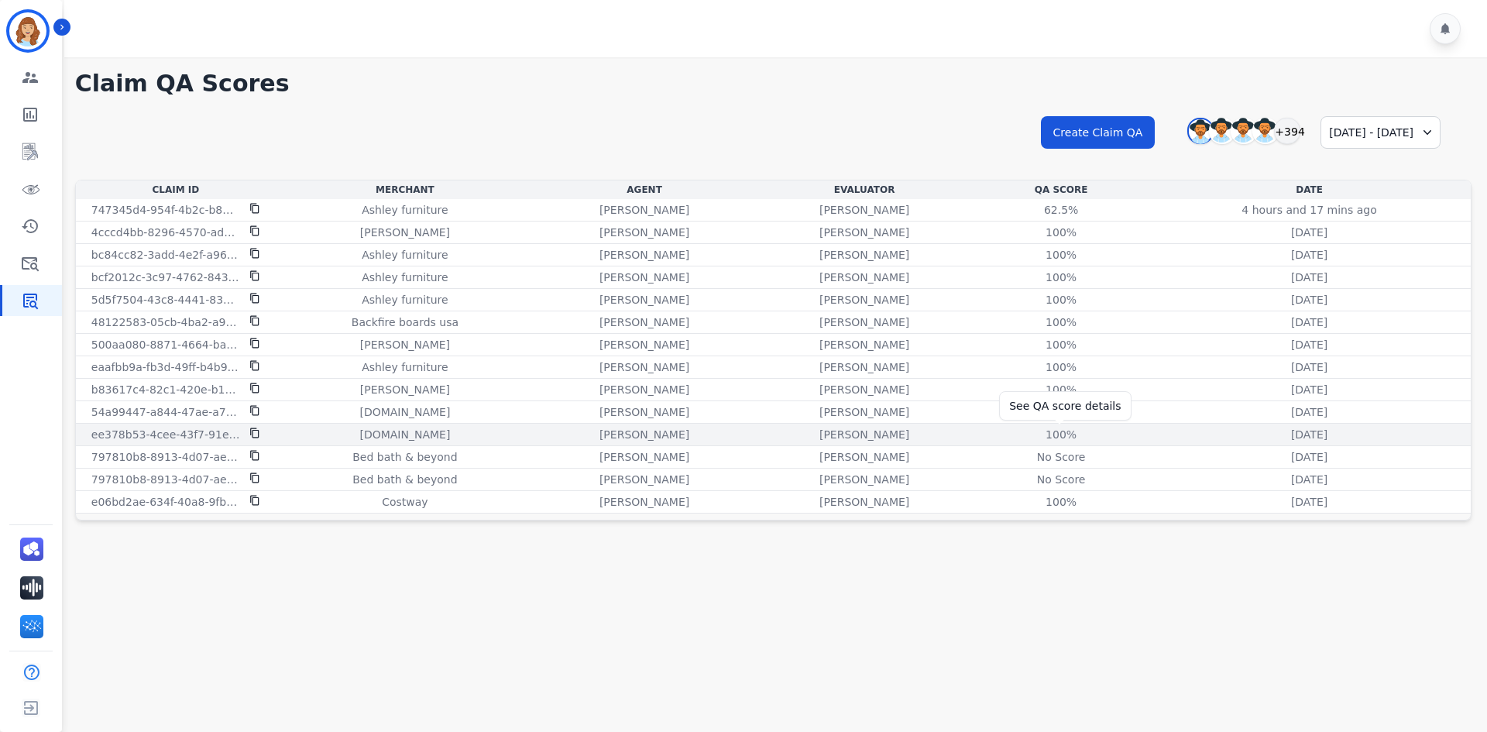
click at [1045, 434] on div "100%" at bounding box center [1061, 434] width 70 height 15
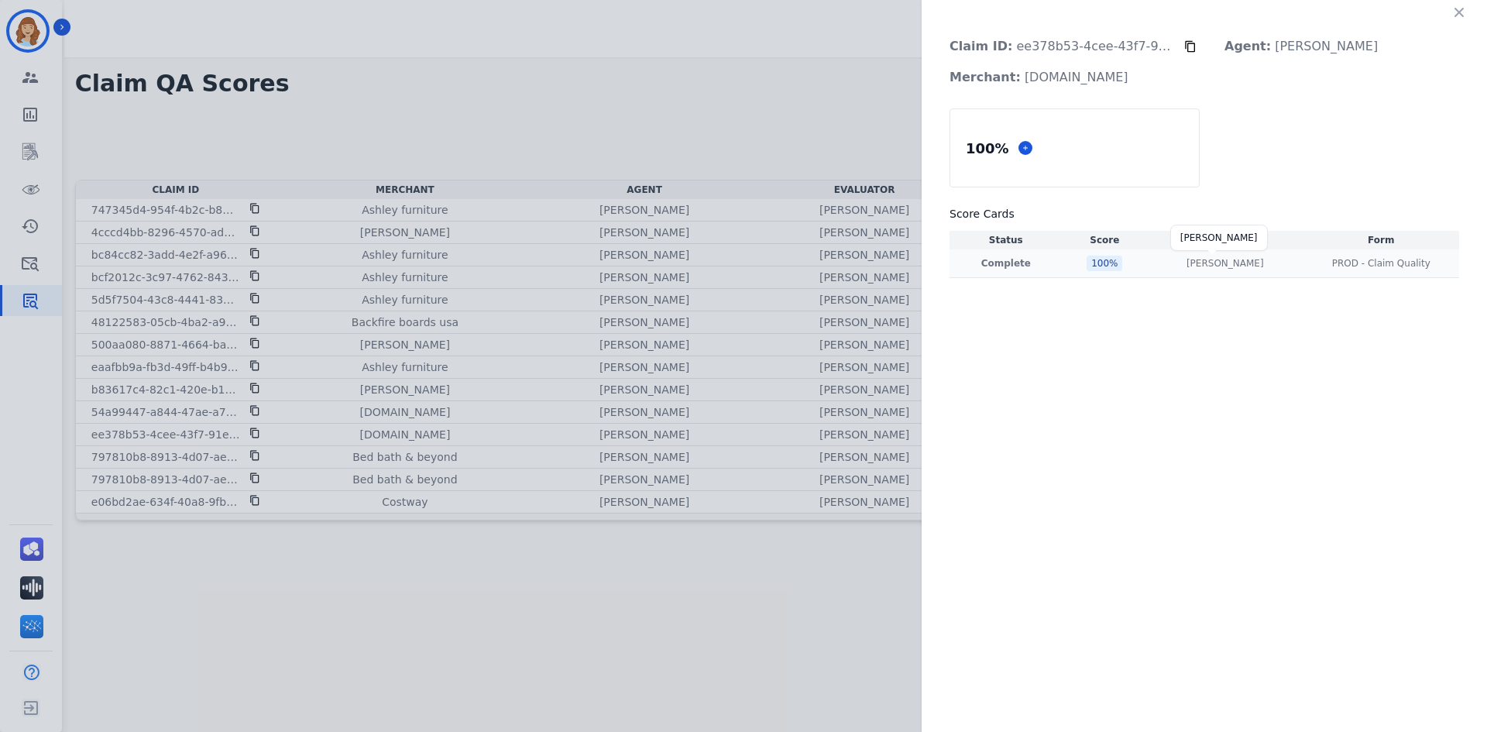
click at [1195, 261] on p "[PERSON_NAME]" at bounding box center [1224, 263] width 77 height 12
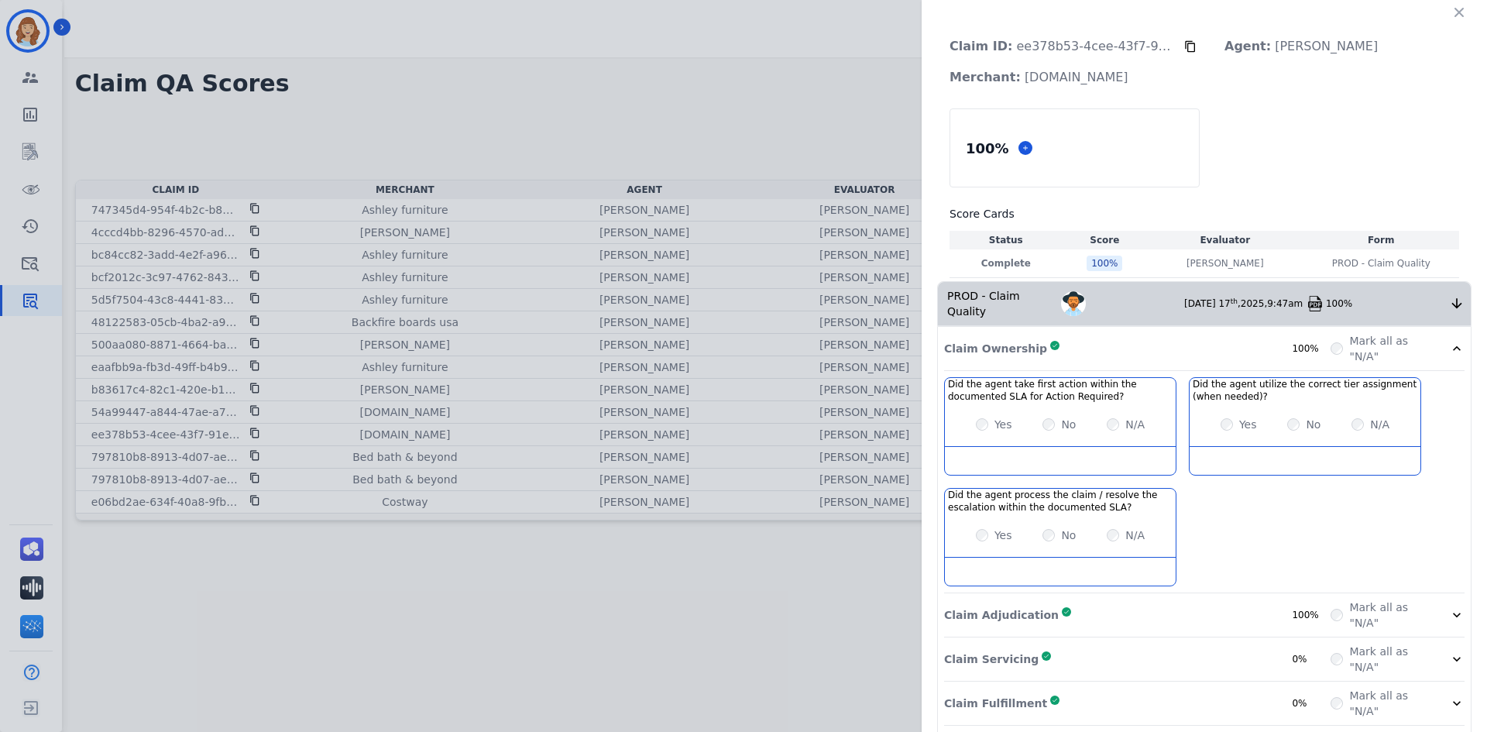
click at [1316, 296] on img at bounding box center [1314, 303] width 15 height 15
click at [689, 567] on div "Claim ID: ee378b53-4cee-43f7-91ed-bdc07744cce8 Agent: [PERSON_NAME] Merchant: […" at bounding box center [743, 366] width 1487 height 732
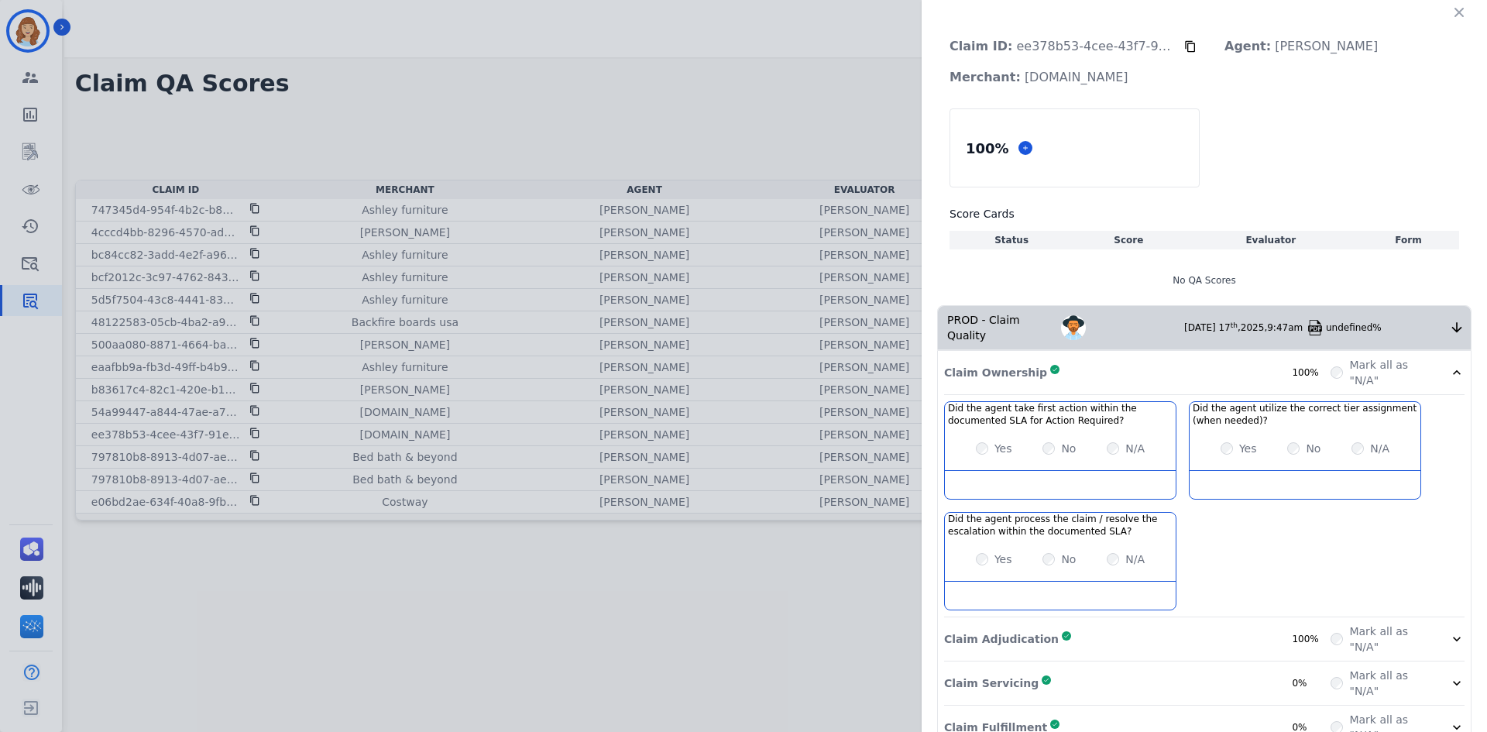
click at [793, 140] on div "Claim ID: ee378b53-4cee-43f7-91ed-bdc07744cce8 Agent: [PERSON_NAME] Merchant: […" at bounding box center [743, 366] width 1487 height 732
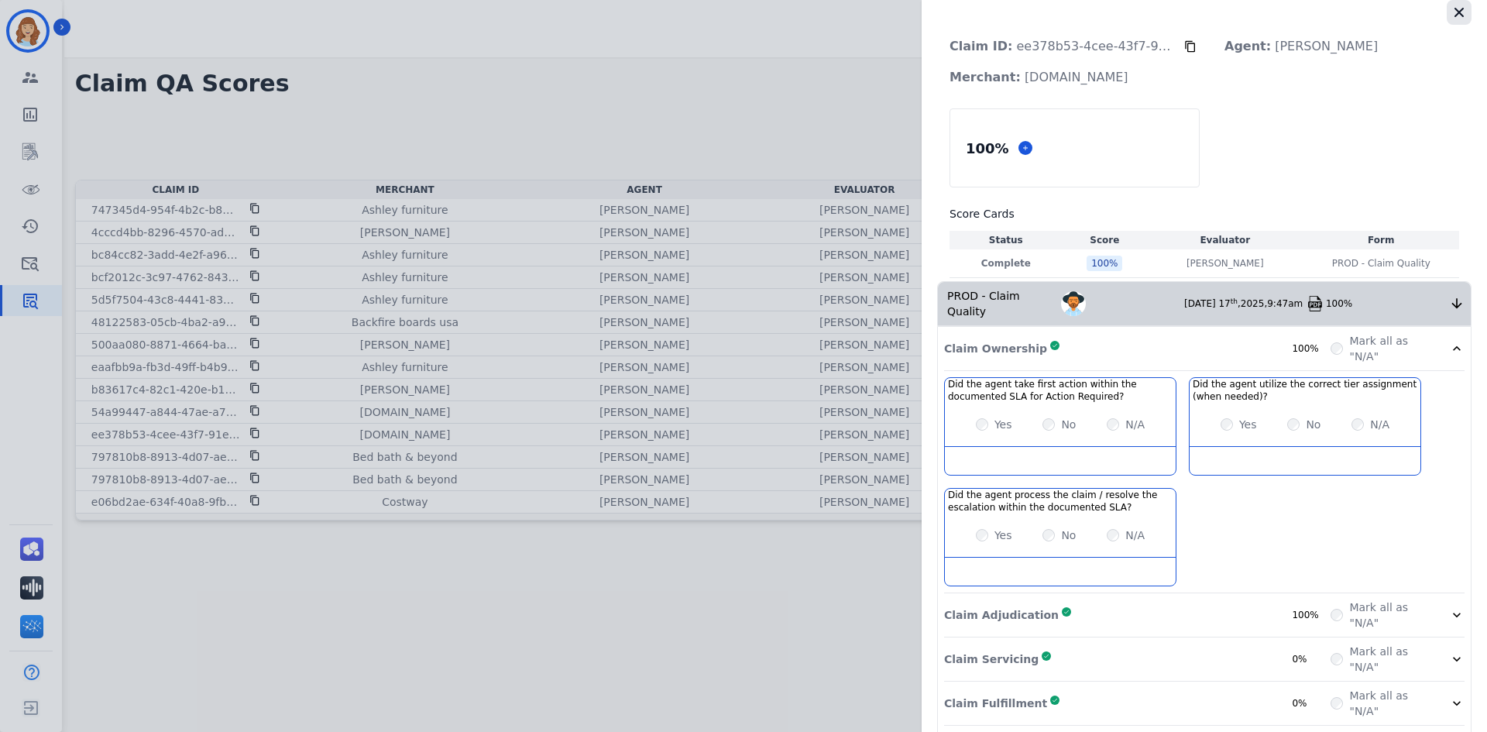
click at [1462, 21] on button "button" at bounding box center [1459, 12] width 25 height 25
